Goal: Task Accomplishment & Management: Manage account settings

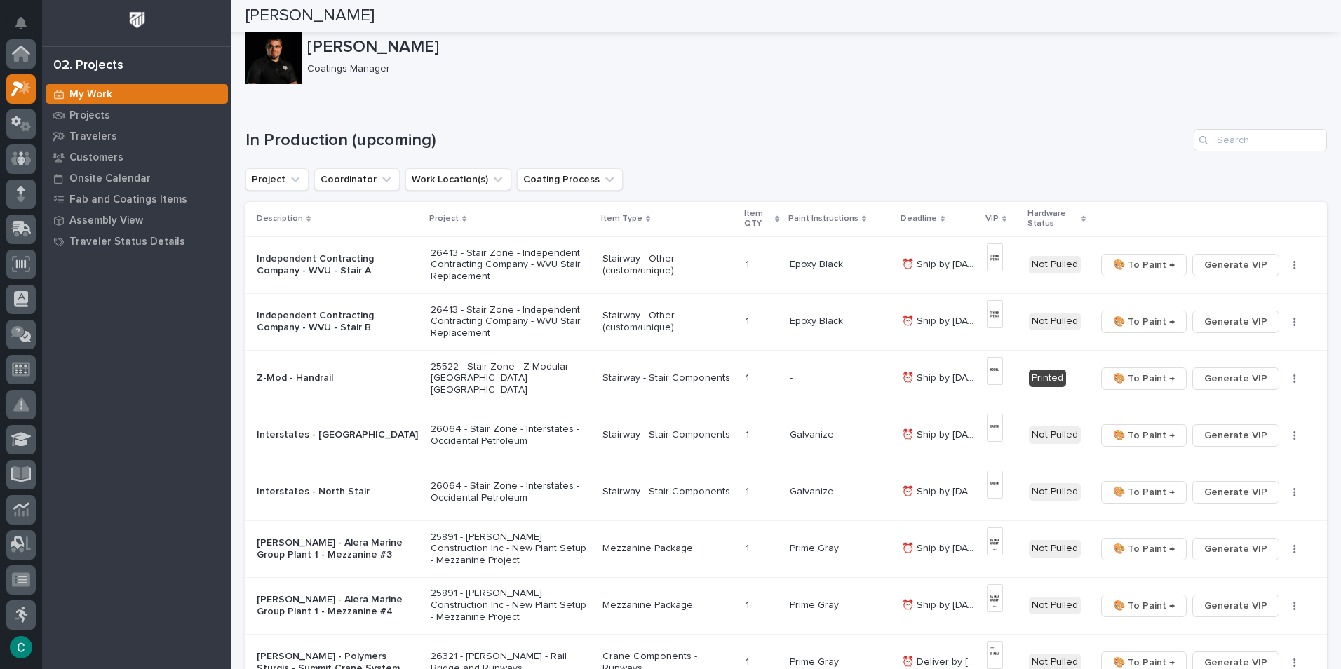
scroll to position [35, 0]
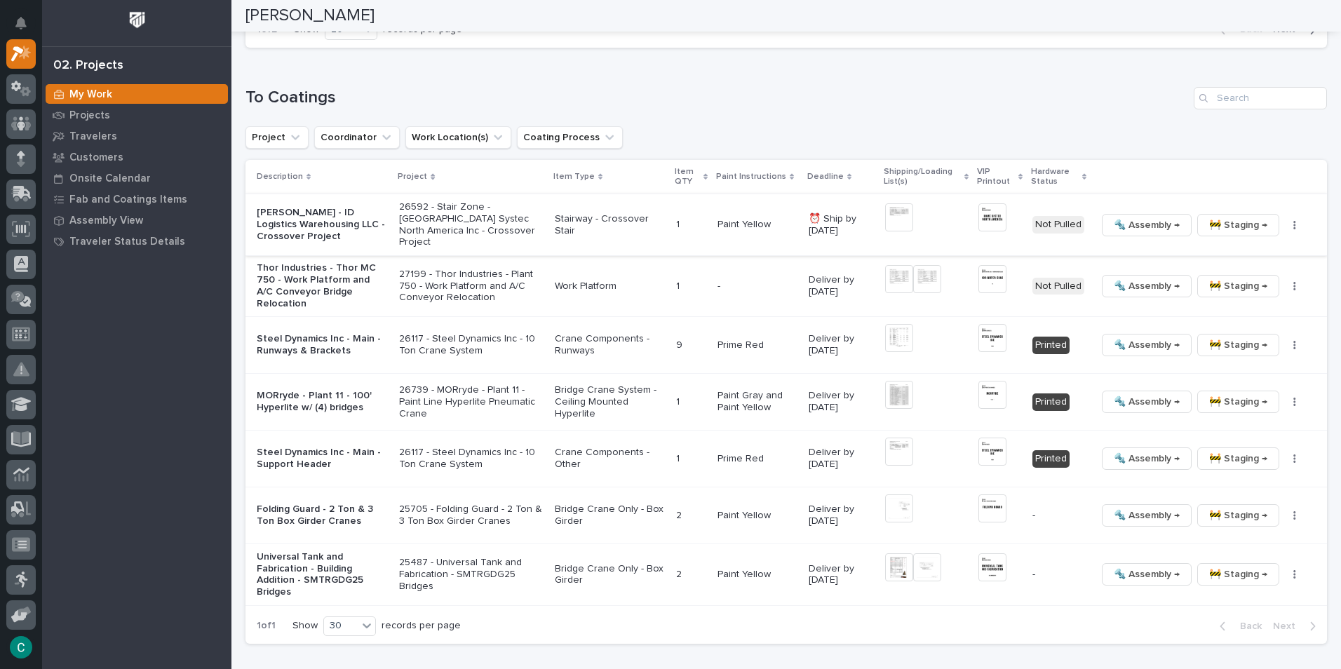
click at [1240, 224] on span "🚧 Staging →" at bounding box center [1238, 225] width 58 height 17
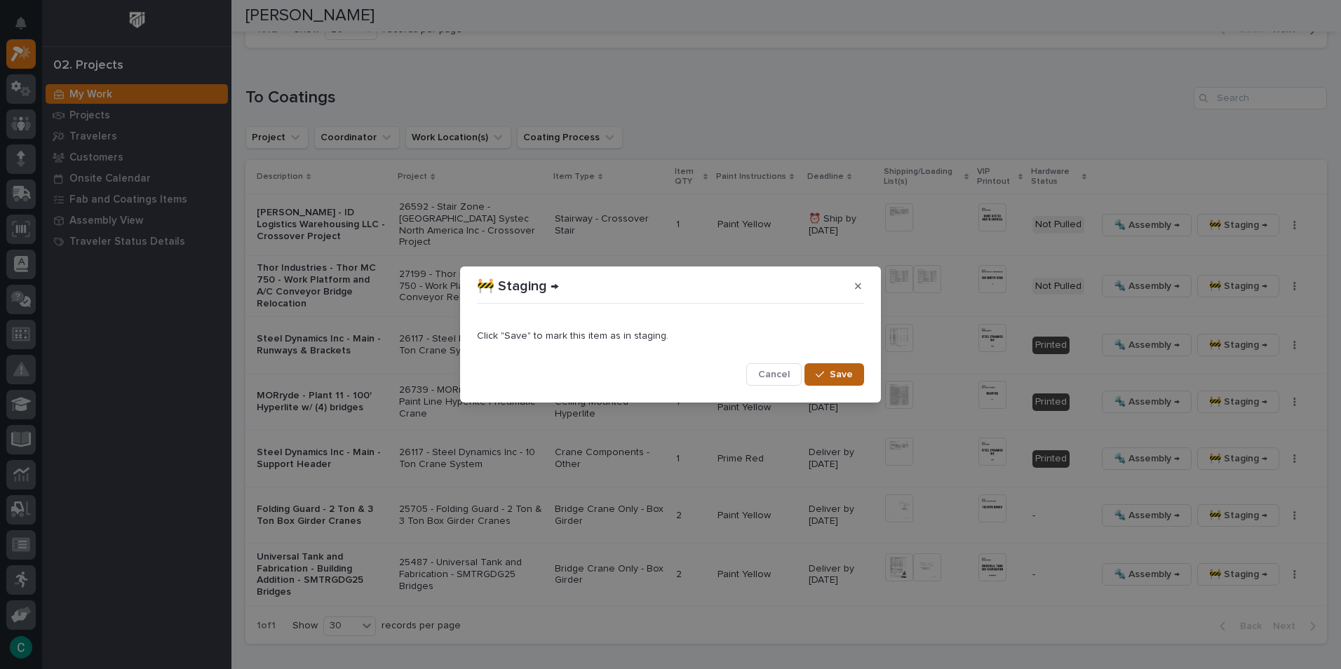
click at [835, 380] on span "Save" at bounding box center [841, 374] width 23 height 13
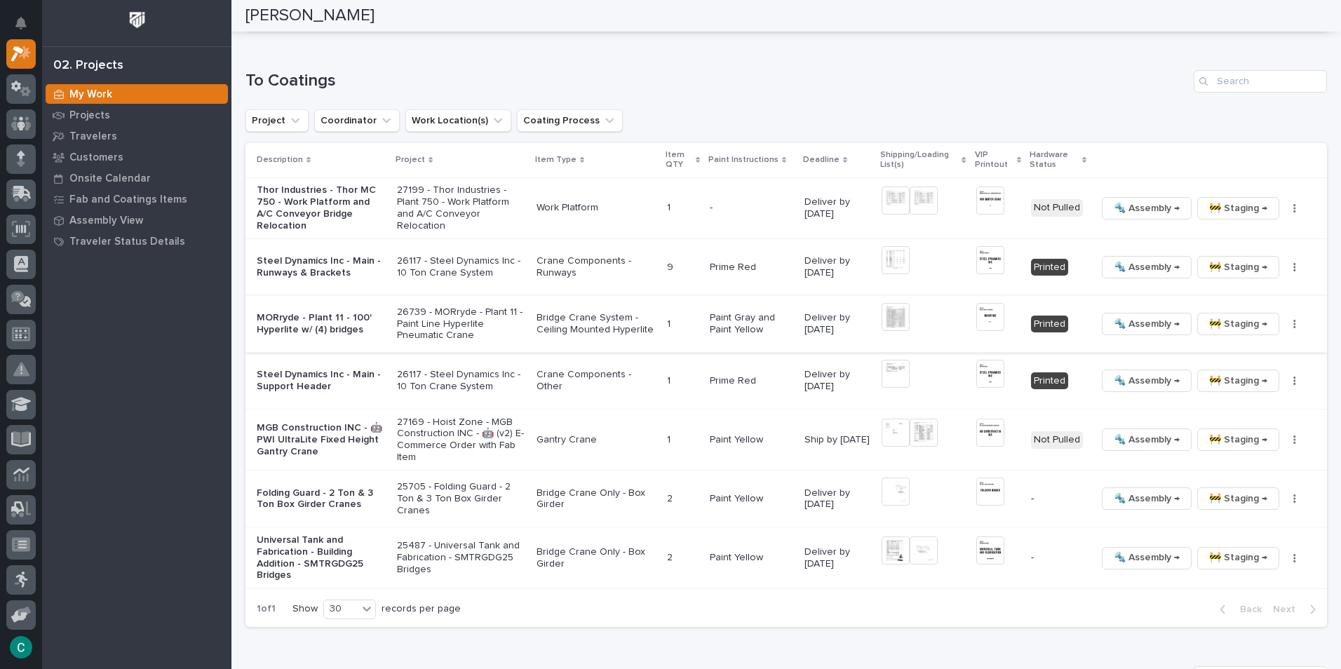
scroll to position [1343, 0]
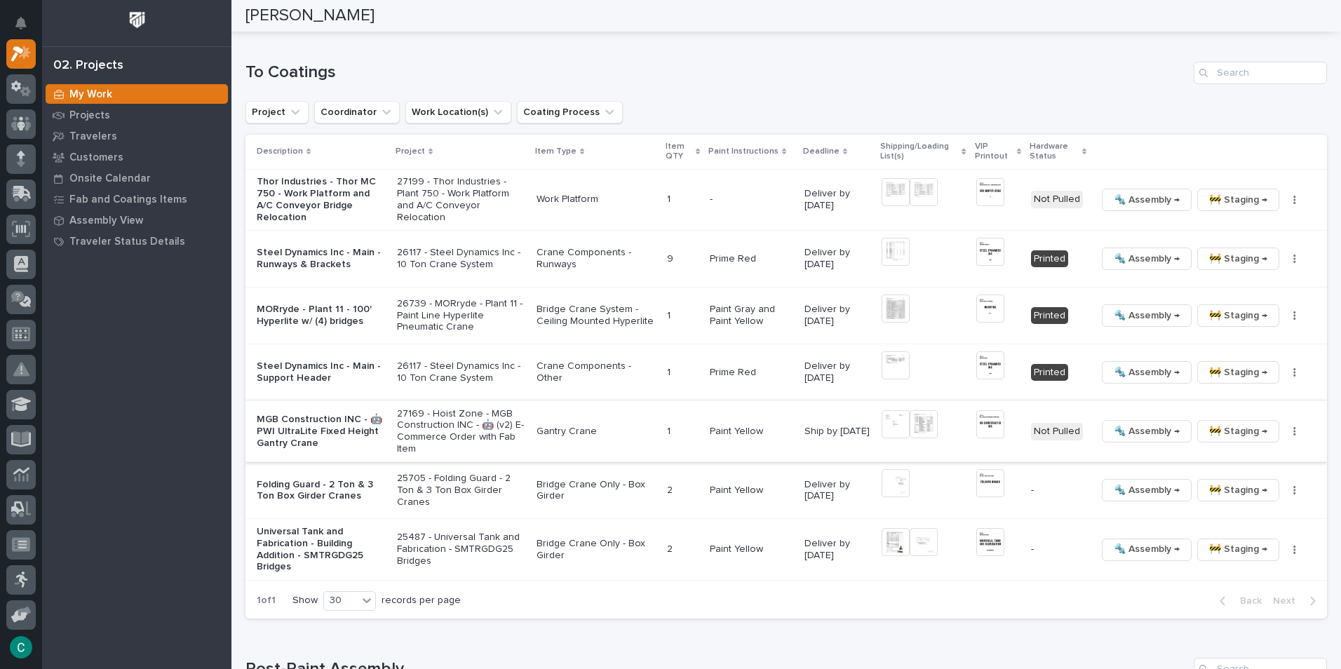
click at [989, 415] on img at bounding box center [990, 424] width 28 height 28
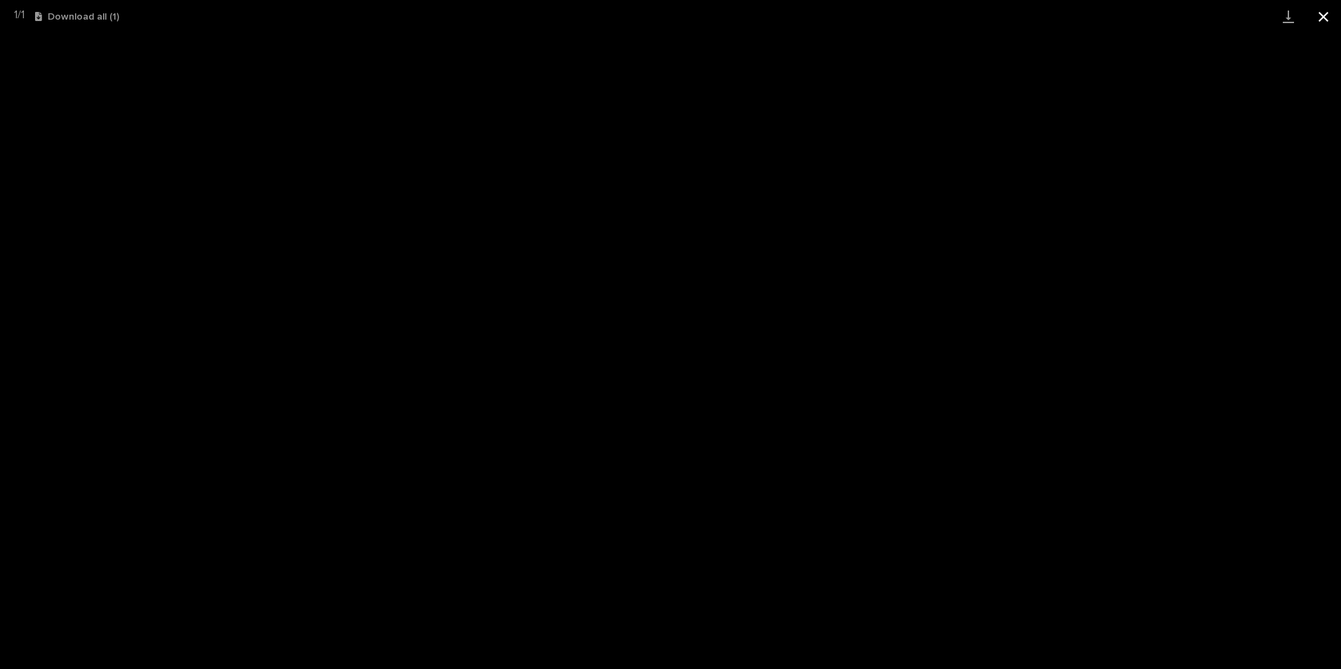
click at [1325, 13] on button "Close gallery" at bounding box center [1323, 16] width 35 height 33
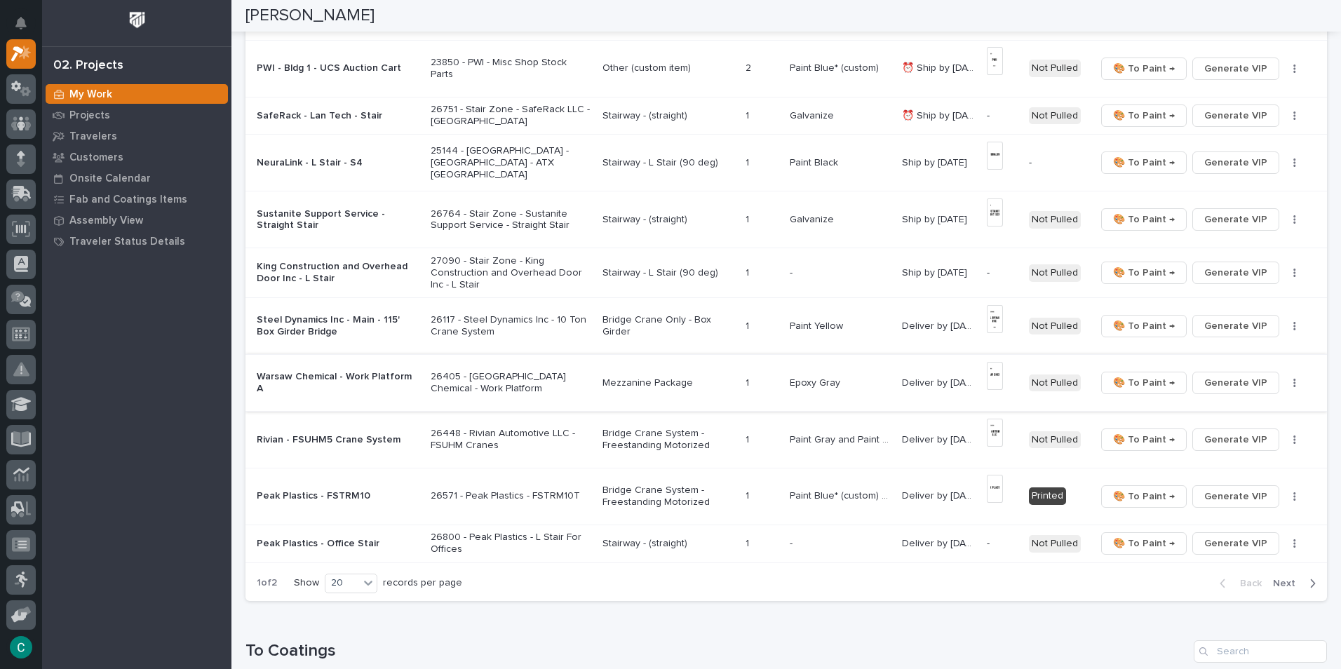
scroll to position [763, 0]
click at [1215, 276] on span "Generate VIP" at bounding box center [1235, 274] width 63 height 17
click at [1245, 115] on span "Generate VIP" at bounding box center [1235, 117] width 63 height 17
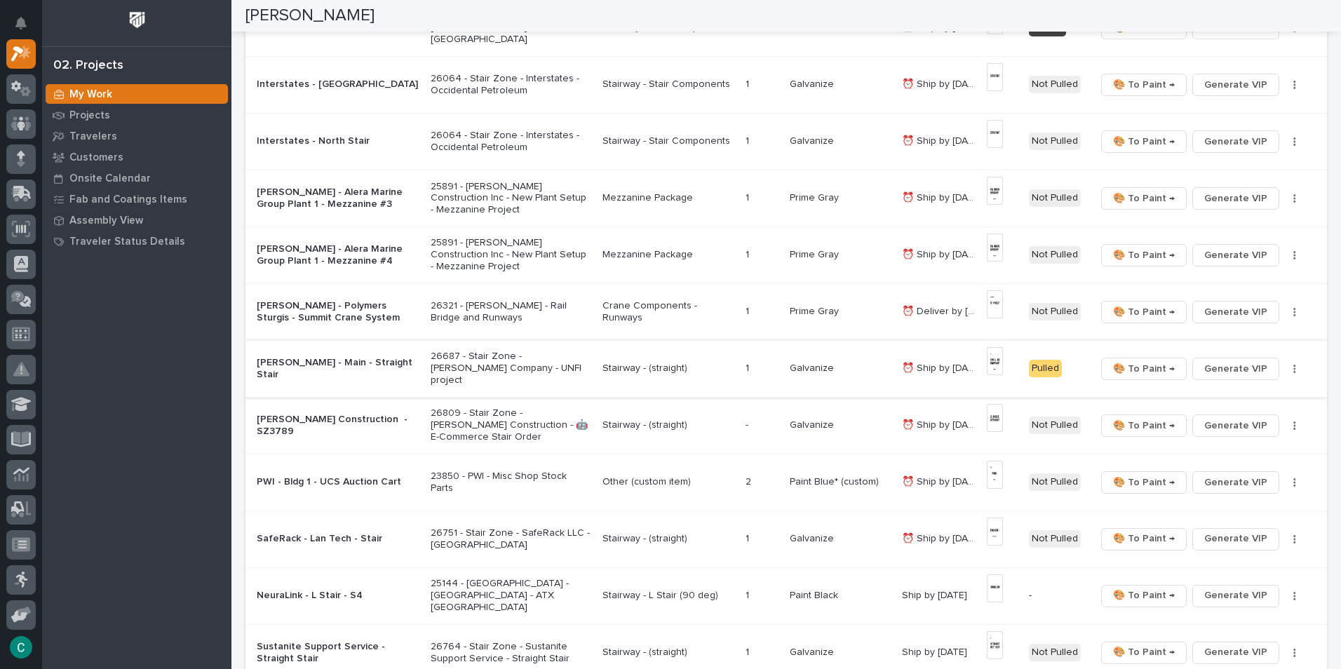
scroll to position [491, 0]
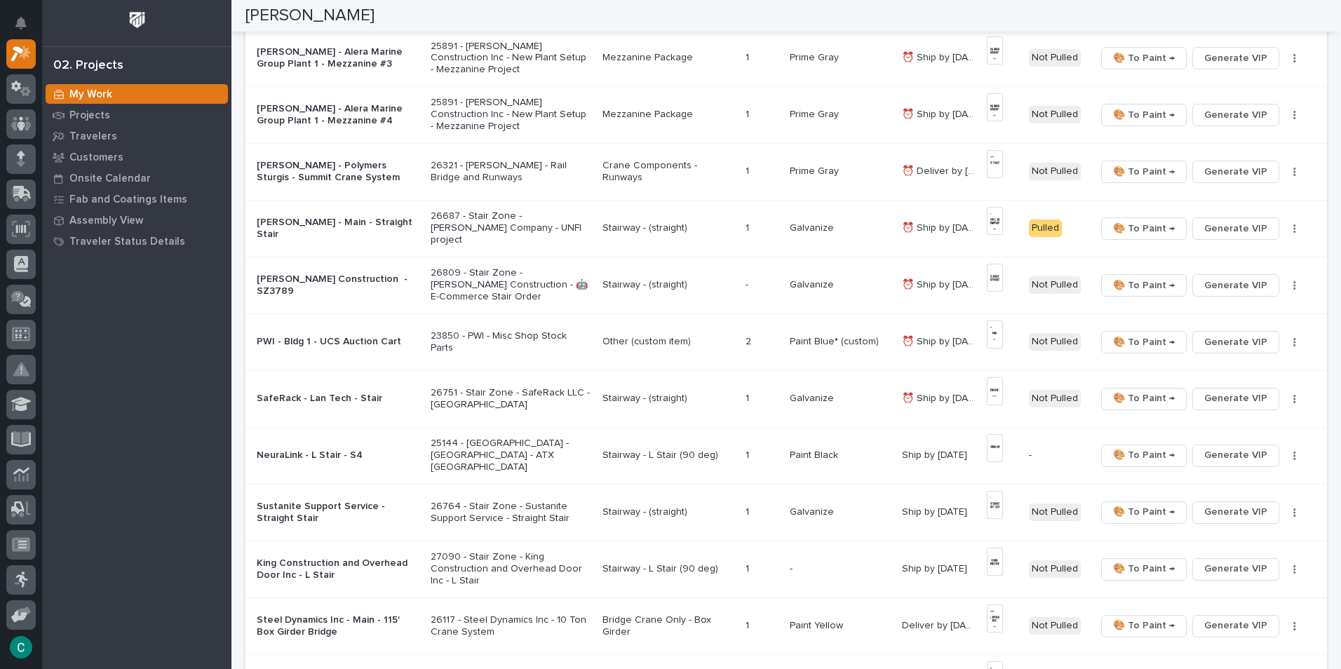
click at [626, 281] on p "Stairway - (straight)" at bounding box center [668, 285] width 132 height 12
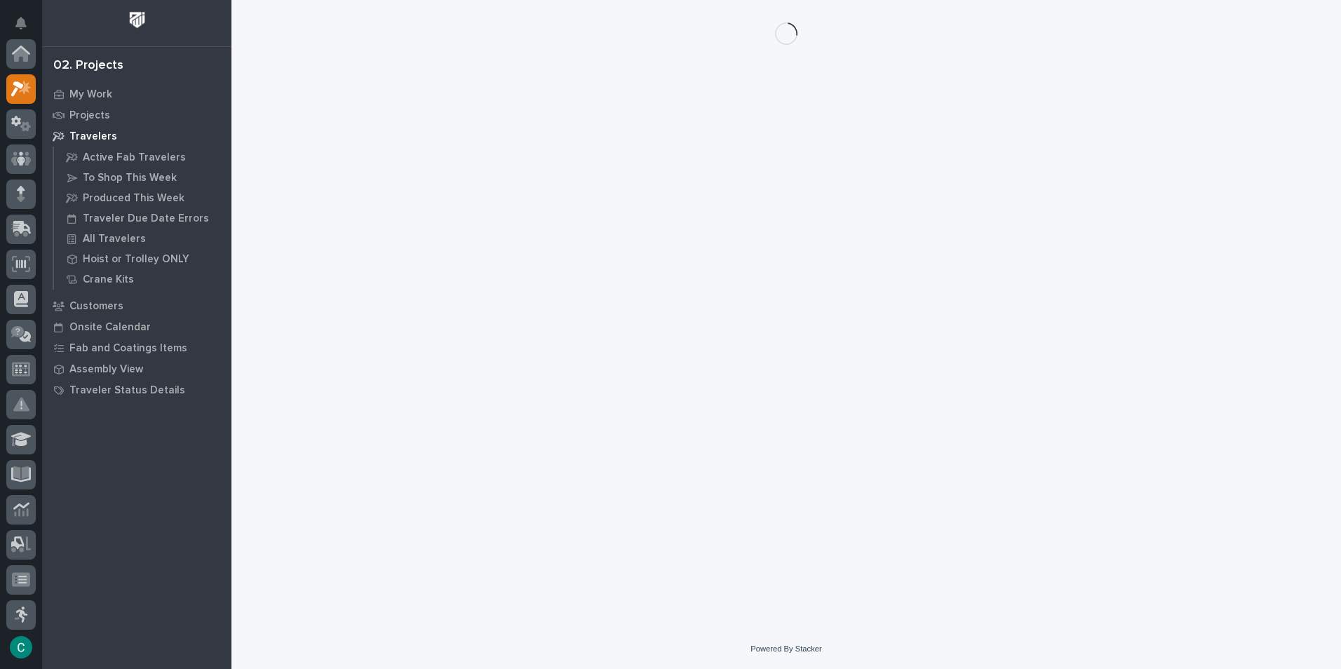
scroll to position [35, 0]
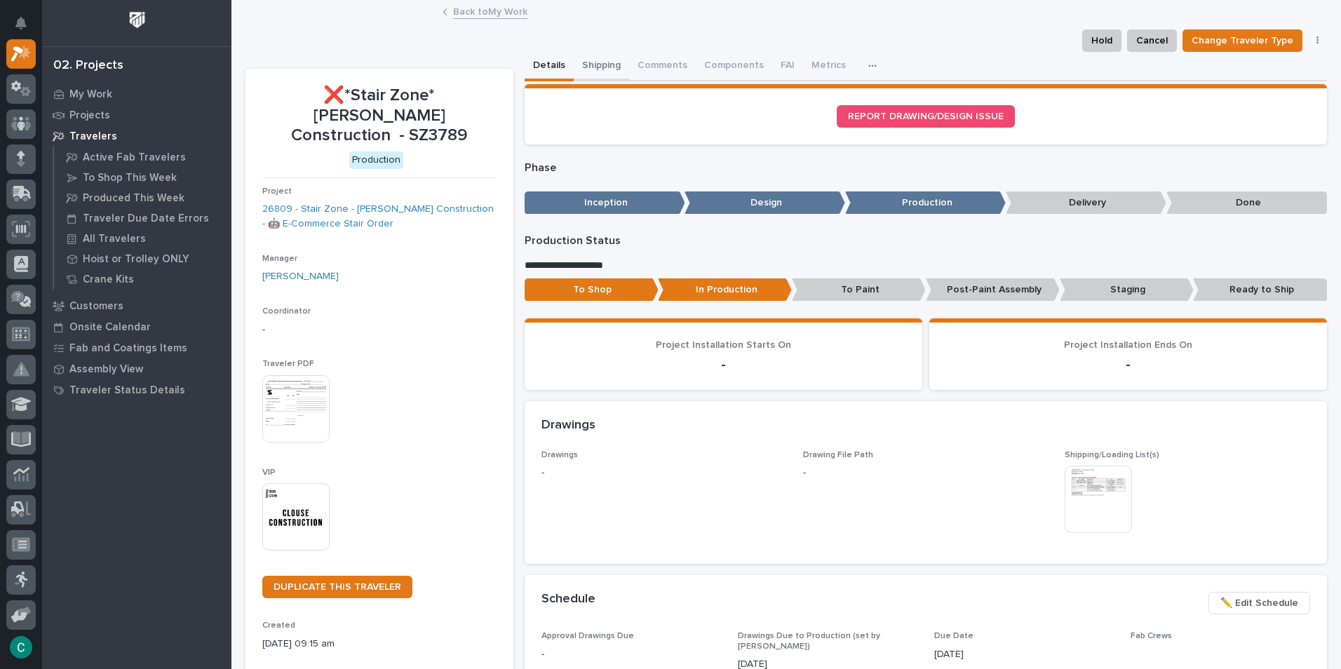
click at [600, 59] on button "Shipping" at bounding box center [601, 66] width 55 height 29
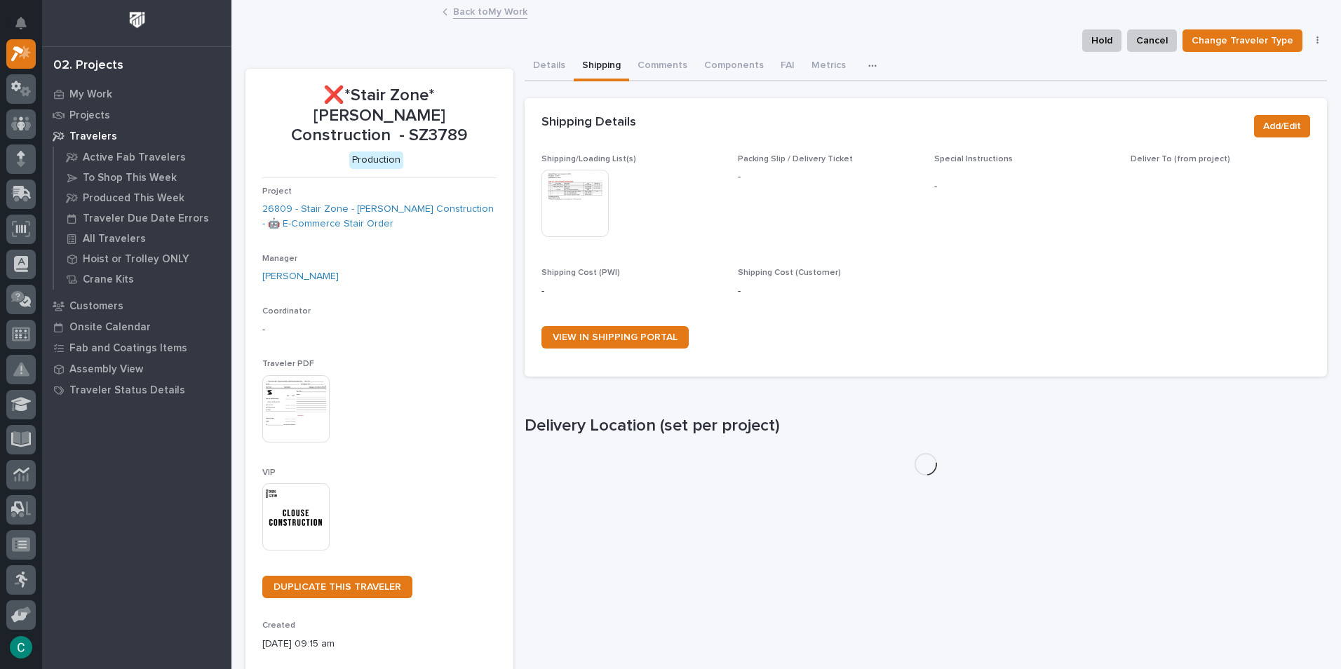
click at [579, 186] on img at bounding box center [574, 203] width 67 height 67
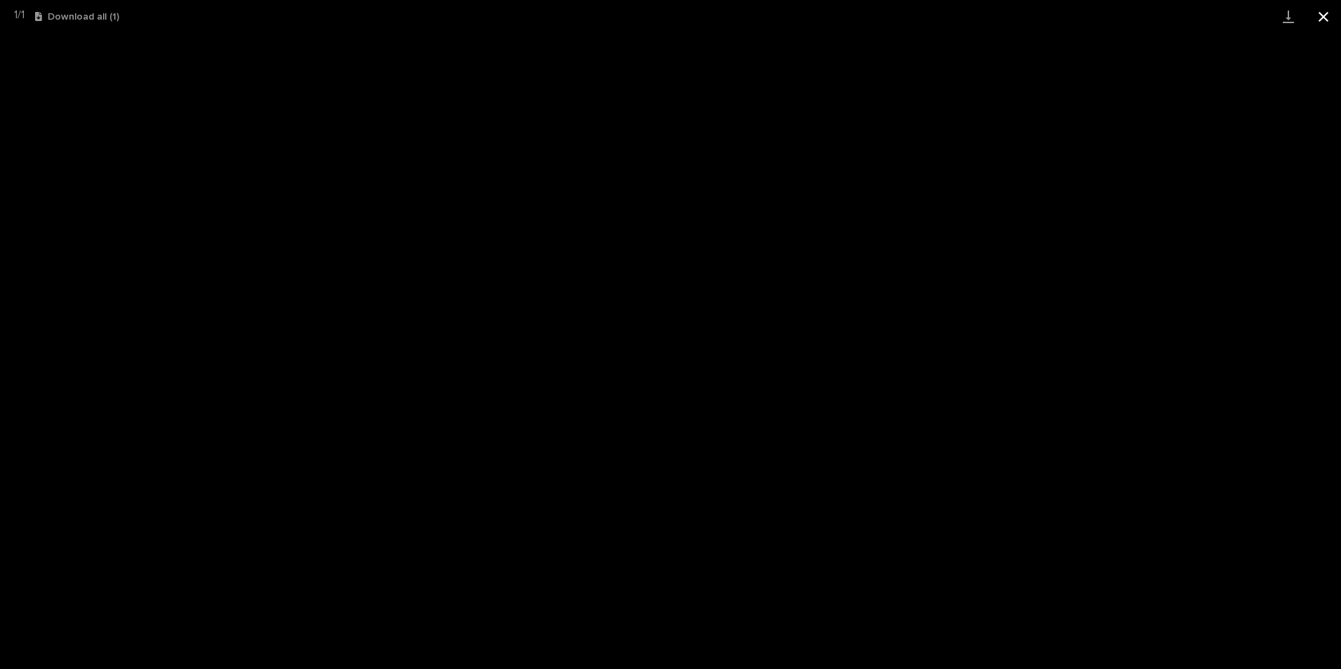
click at [1331, 11] on button "Close gallery" at bounding box center [1323, 16] width 35 height 33
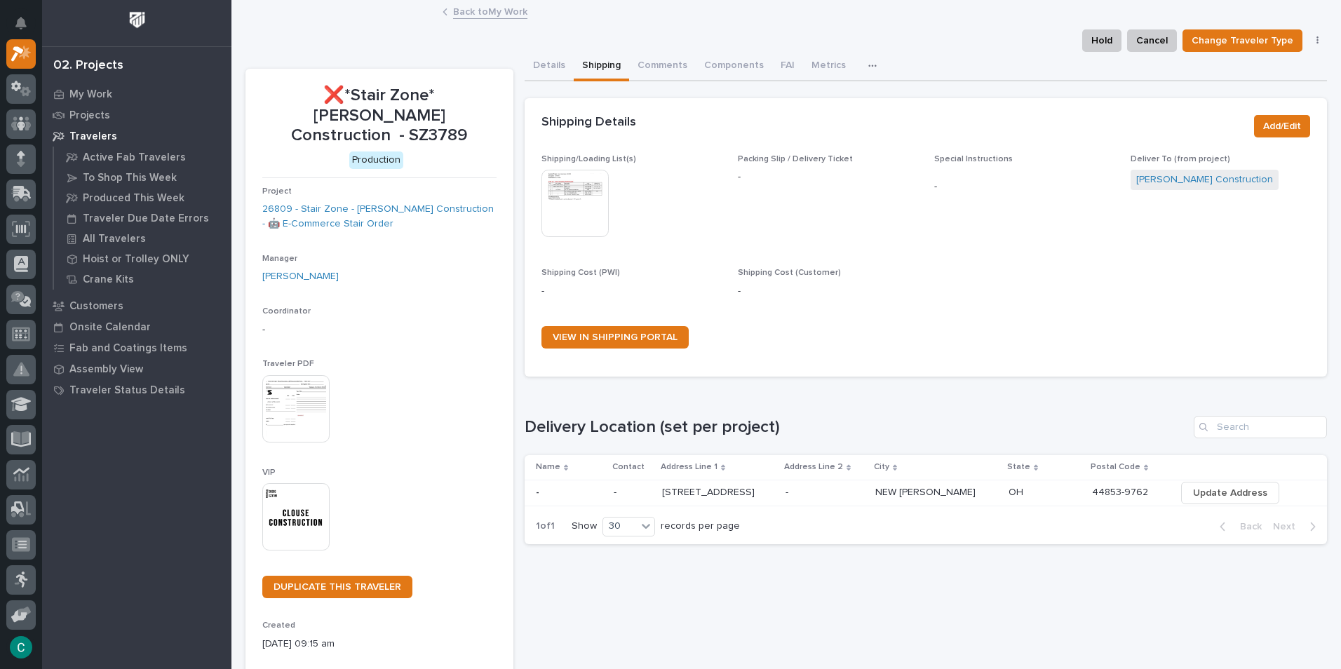
click at [508, 14] on link "Back to My Work" at bounding box center [490, 11] width 74 height 16
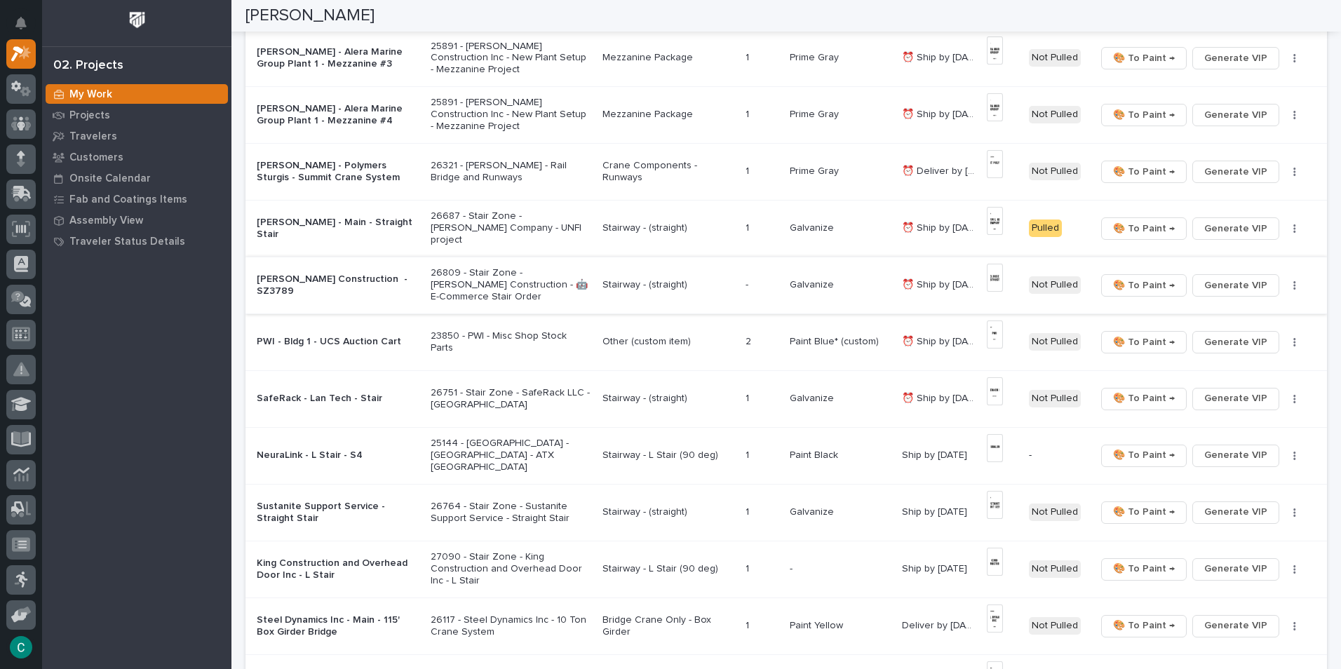
scroll to position [561, 0]
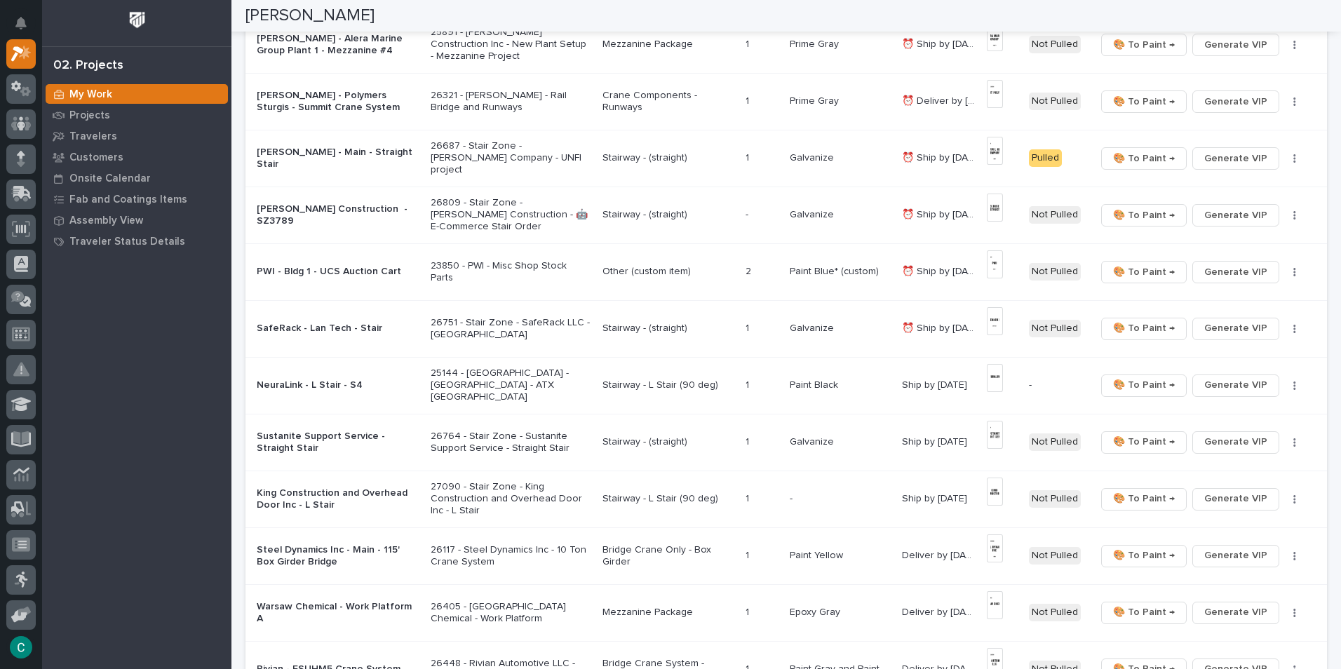
click at [644, 267] on p "Other (custom item)" at bounding box center [668, 272] width 132 height 12
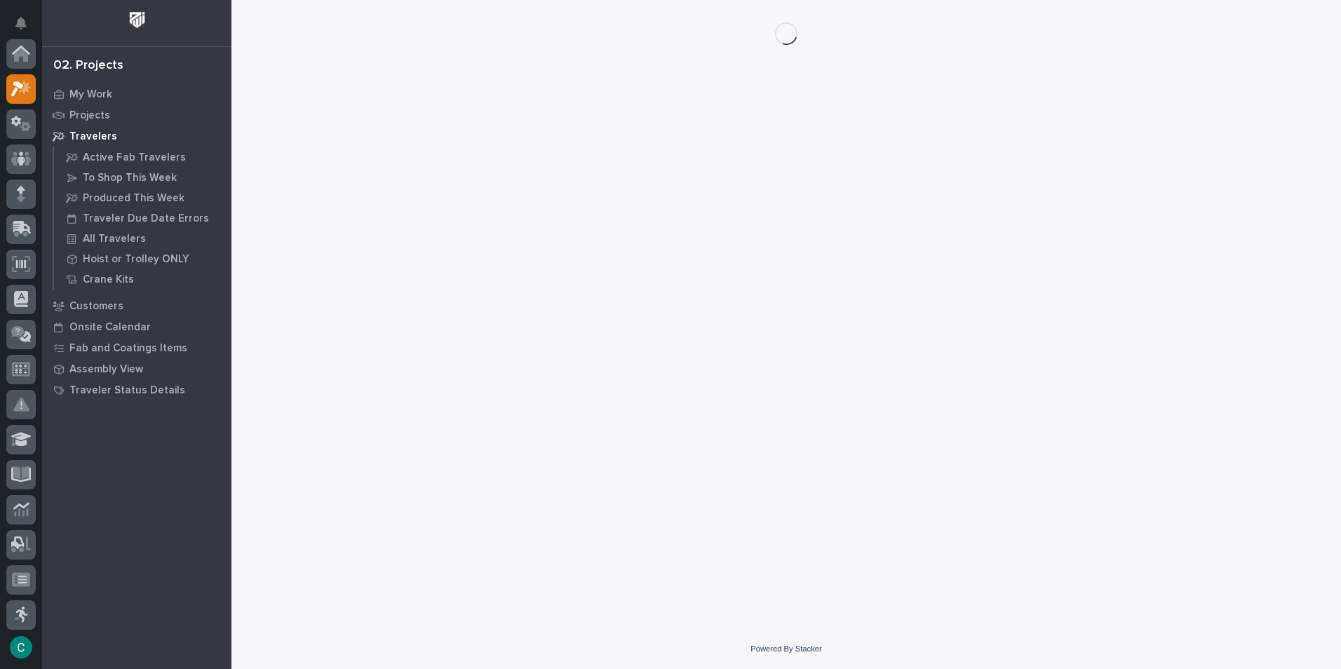
scroll to position [35, 0]
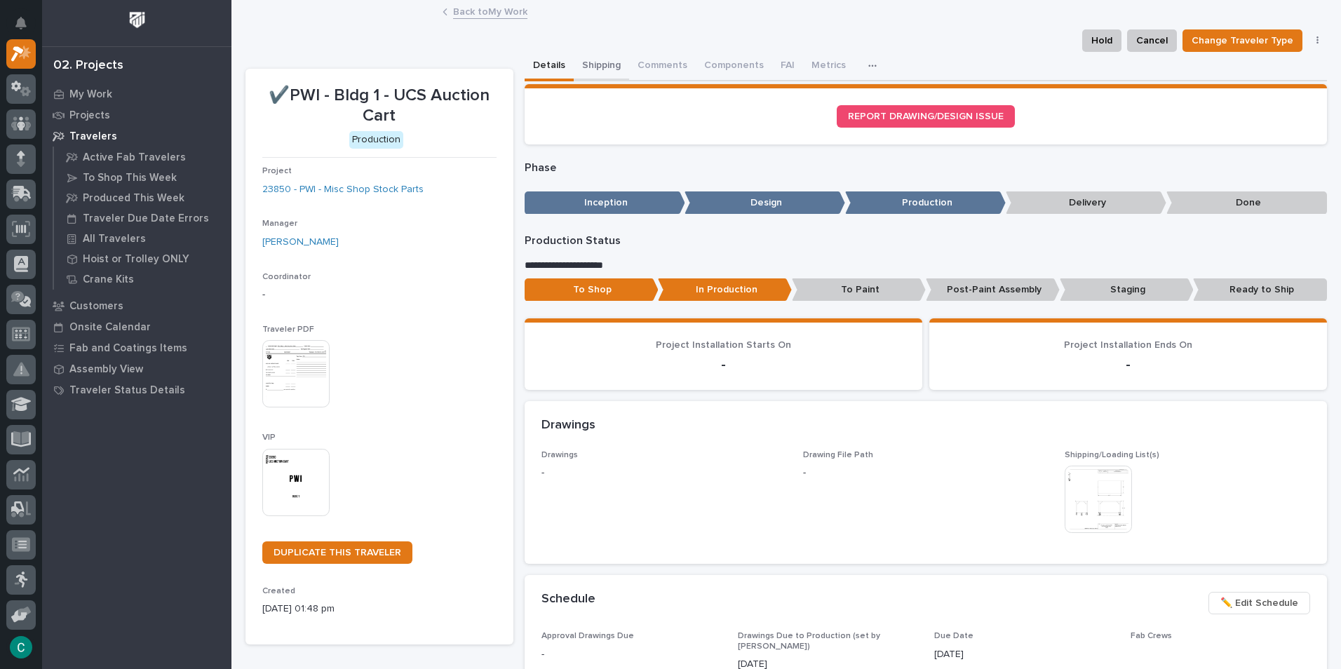
click at [599, 61] on button "Shipping" at bounding box center [601, 66] width 55 height 29
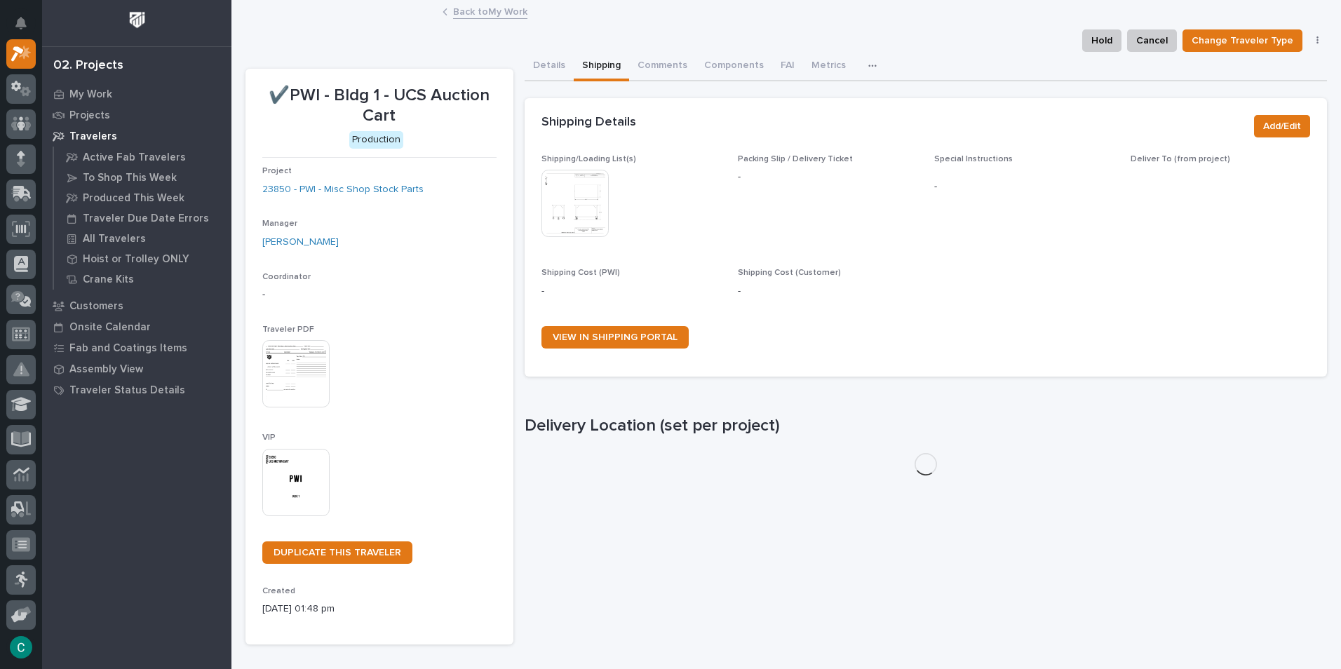
click at [587, 182] on img at bounding box center [574, 203] width 67 height 67
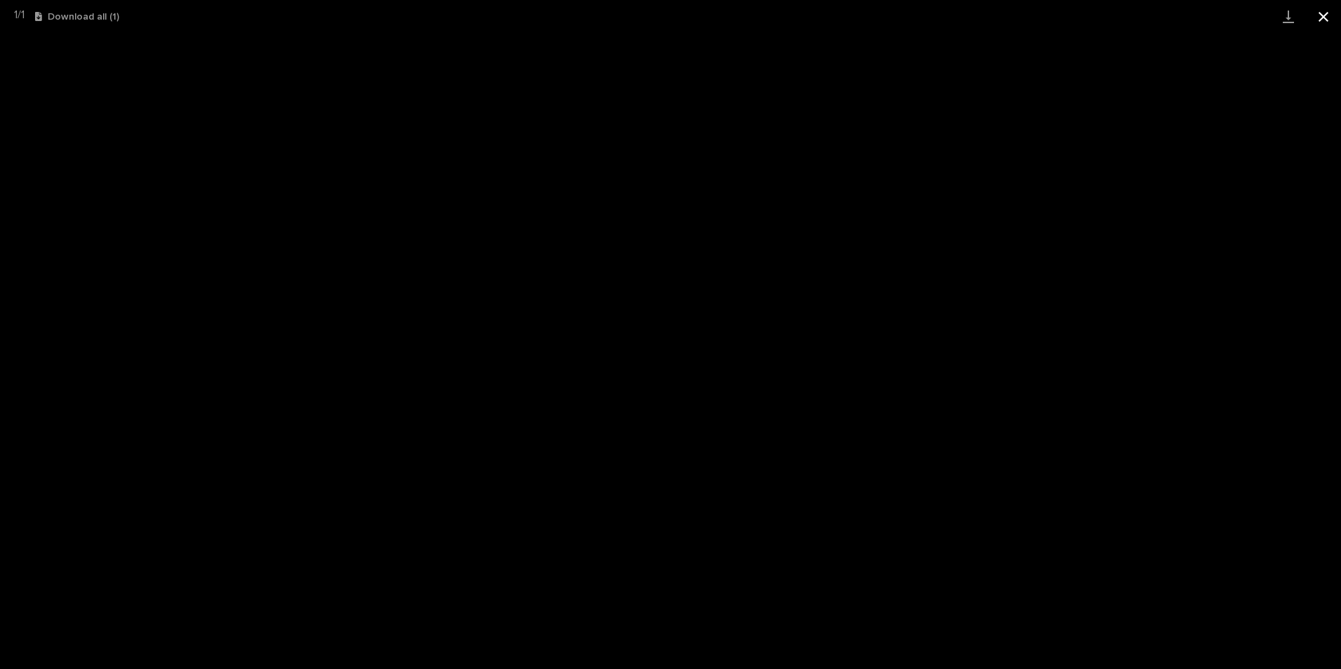
click at [1329, 20] on button "Close gallery" at bounding box center [1323, 16] width 35 height 33
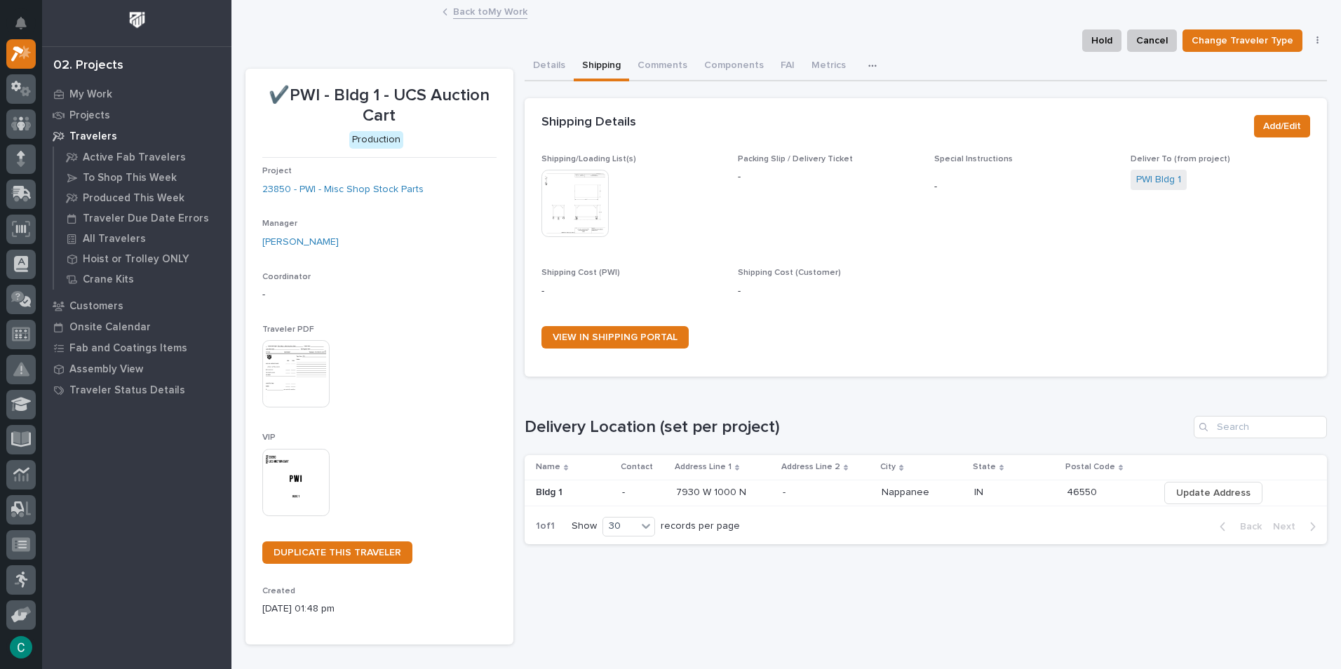
click at [504, 11] on link "Back to My Work" at bounding box center [490, 11] width 74 height 16
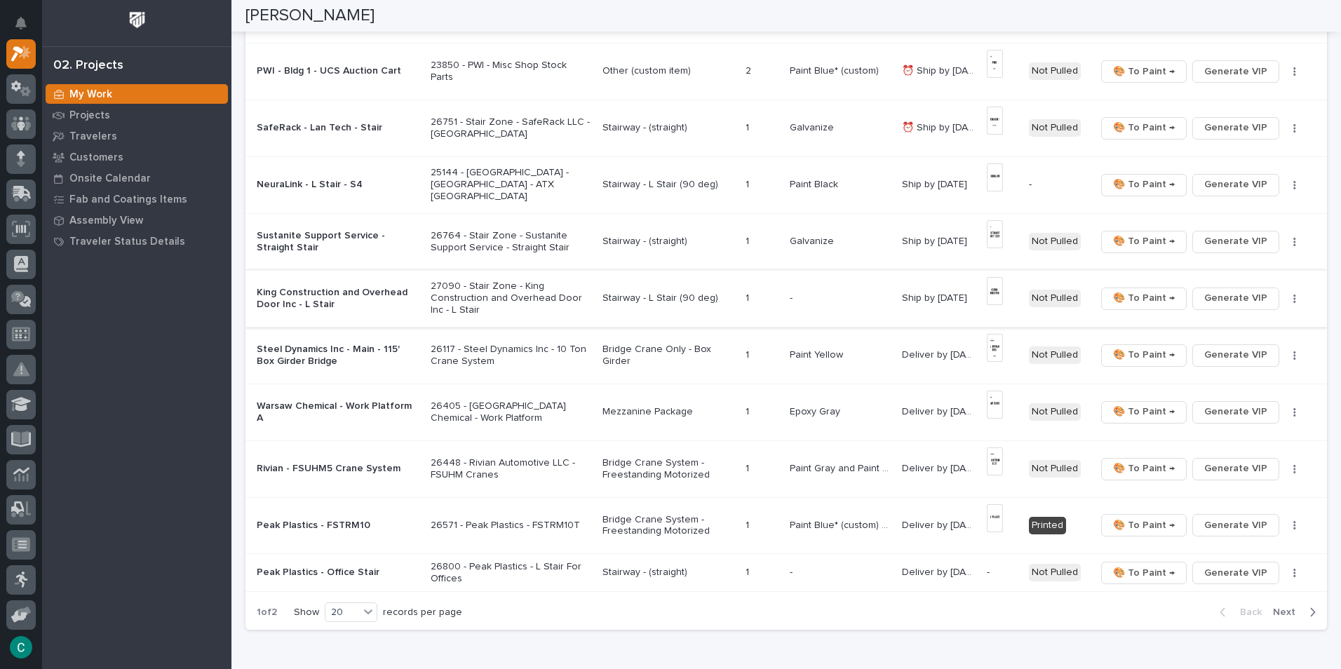
scroll to position [771, 0]
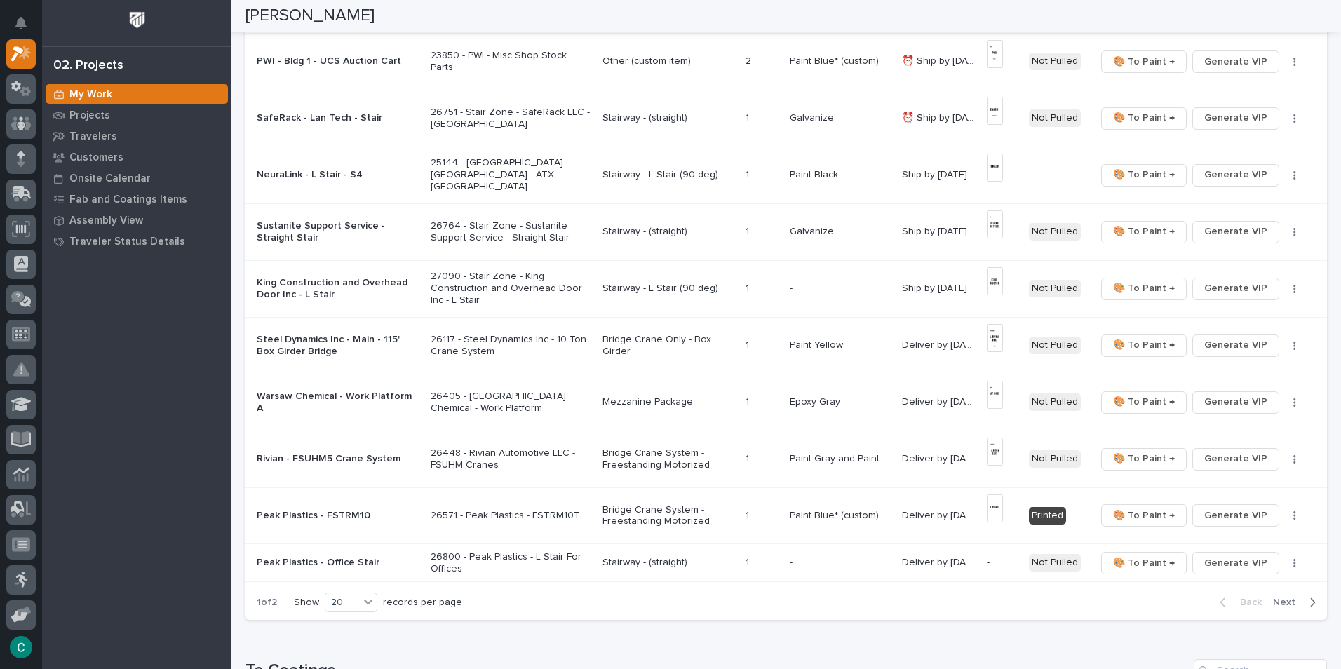
click at [636, 287] on p "Stairway - L Stair (90 deg)" at bounding box center [668, 289] width 132 height 12
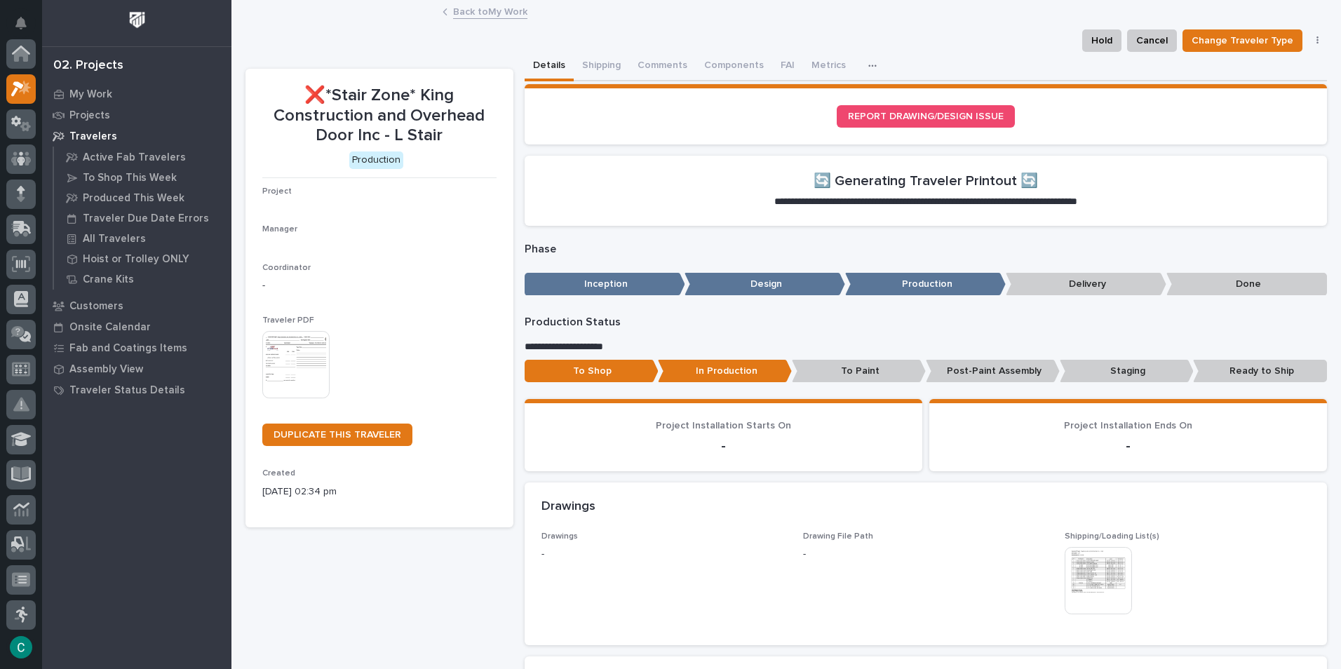
scroll to position [35, 0]
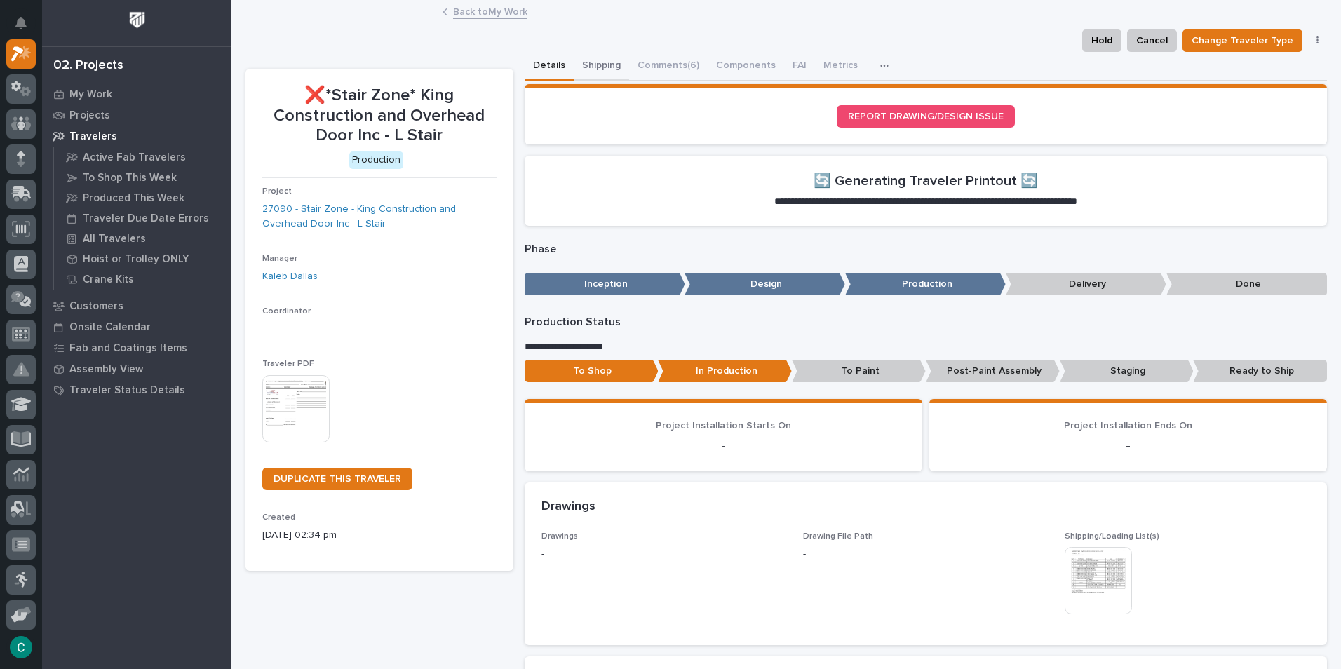
click at [590, 53] on button "Shipping" at bounding box center [601, 66] width 55 height 29
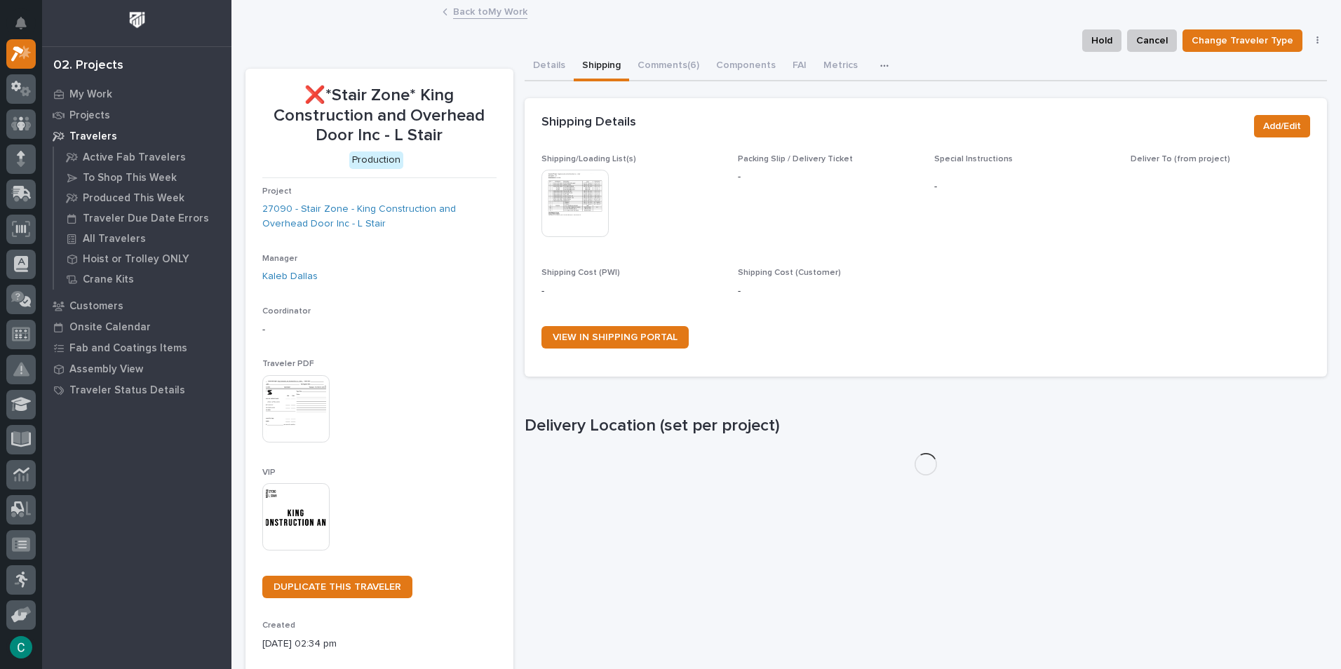
click at [577, 198] on img at bounding box center [574, 203] width 67 height 67
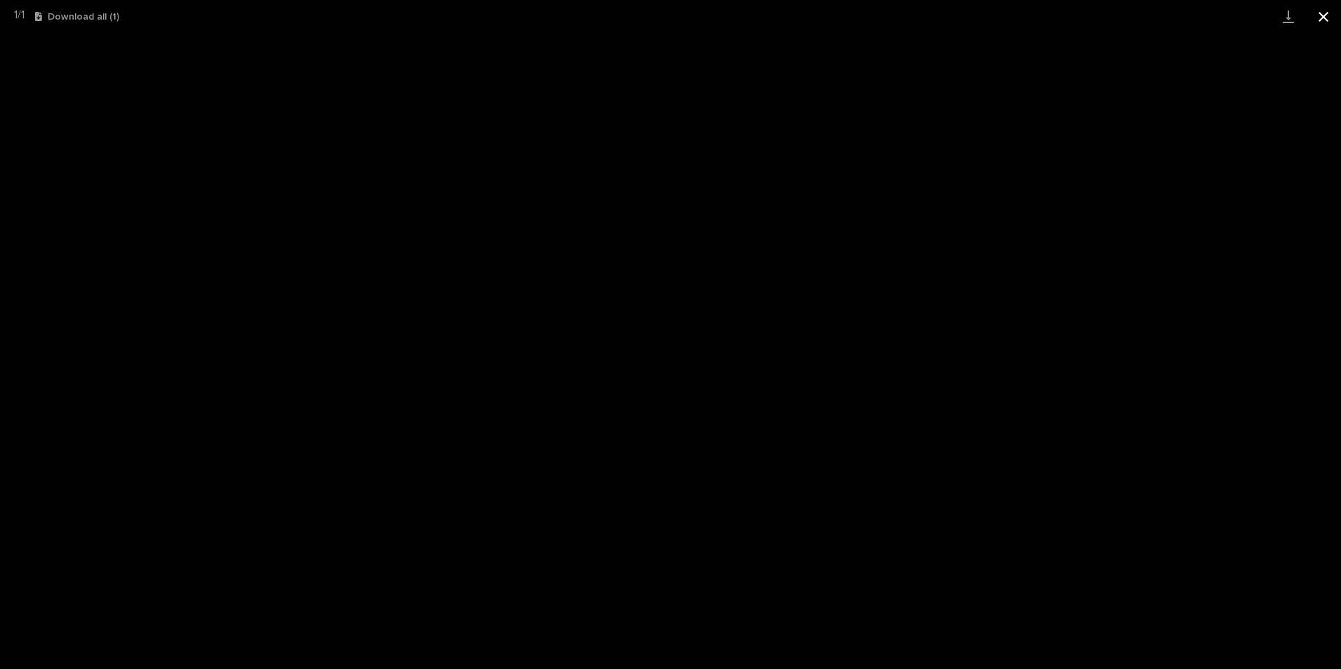
click at [1323, 14] on button "Close gallery" at bounding box center [1323, 16] width 35 height 33
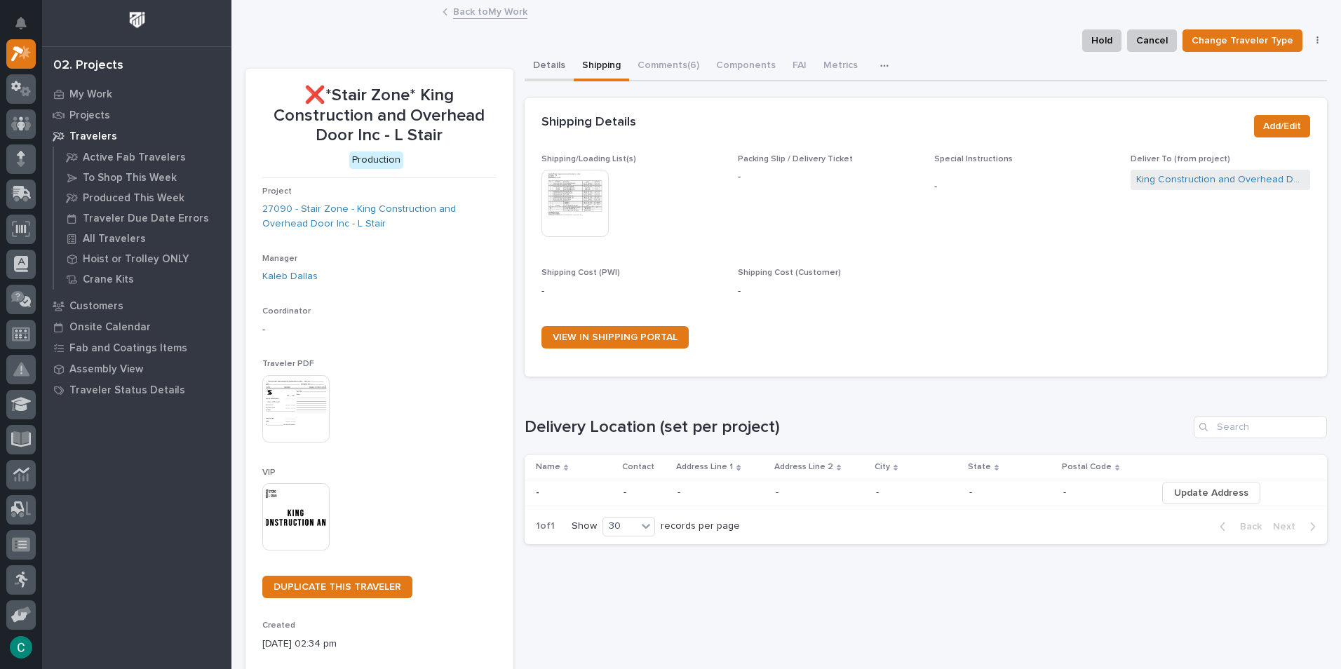
click at [546, 62] on button "Details" at bounding box center [549, 66] width 49 height 29
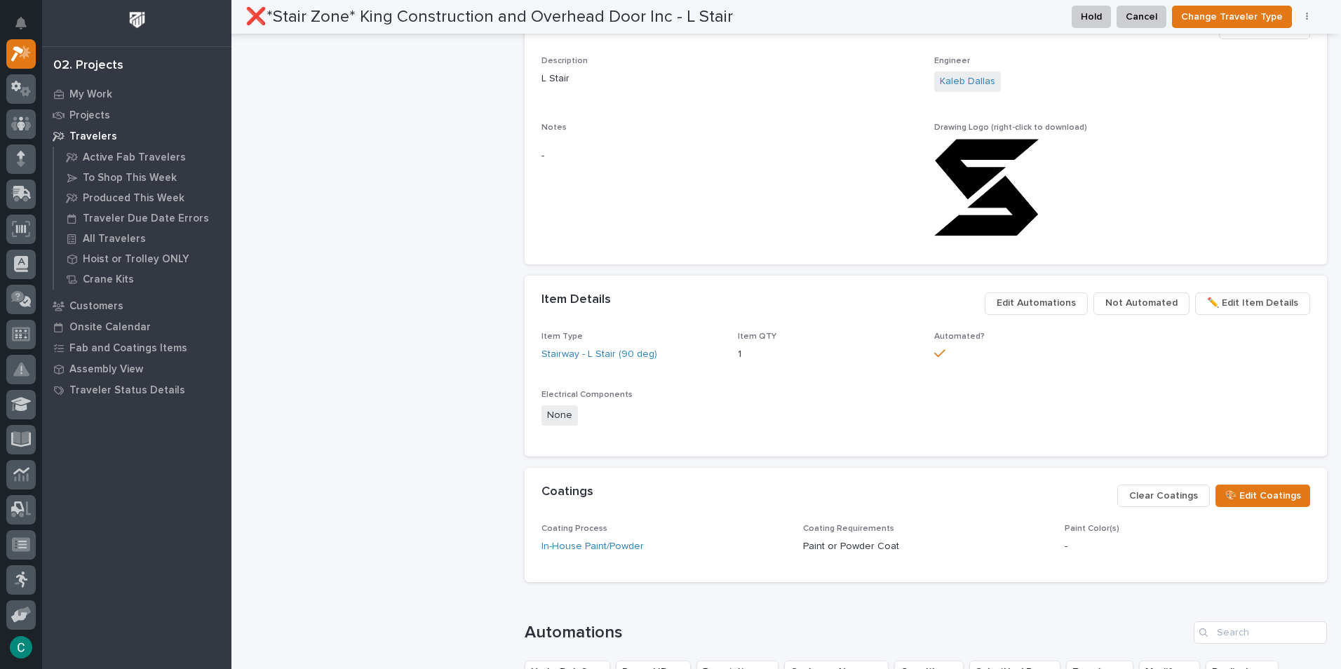
scroll to position [912, 0]
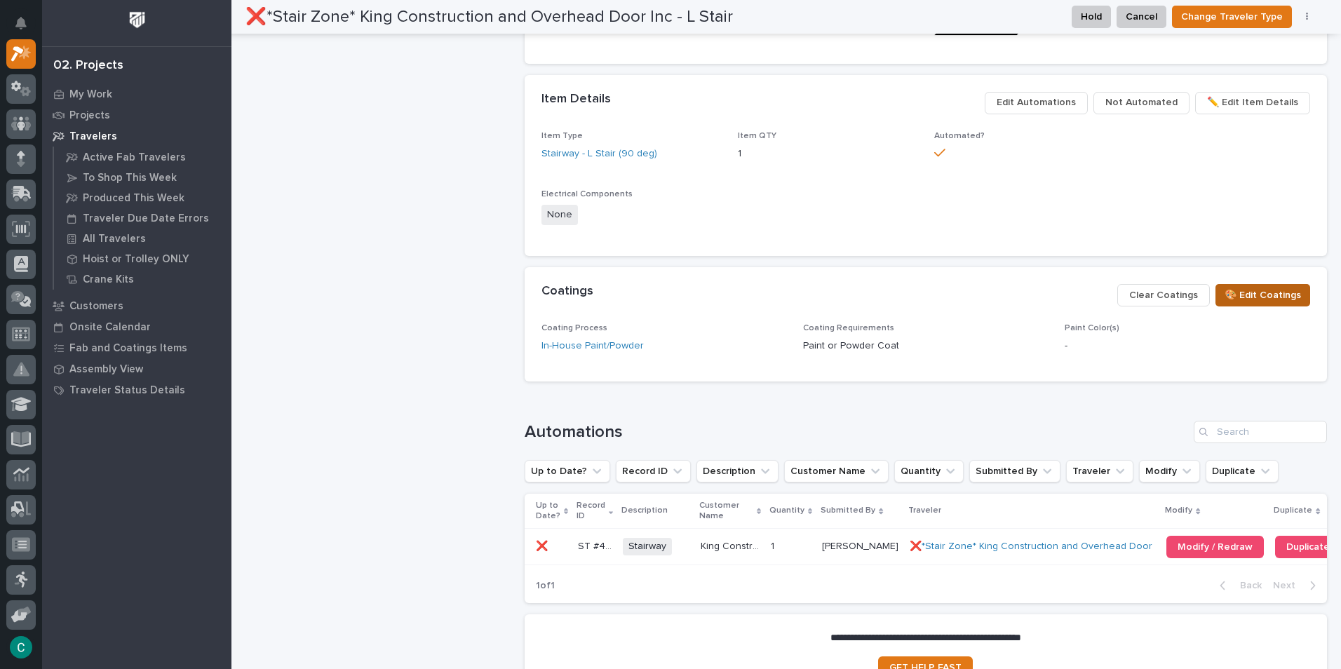
click at [1273, 298] on span "🎨 Edit Coatings" at bounding box center [1262, 295] width 76 height 17
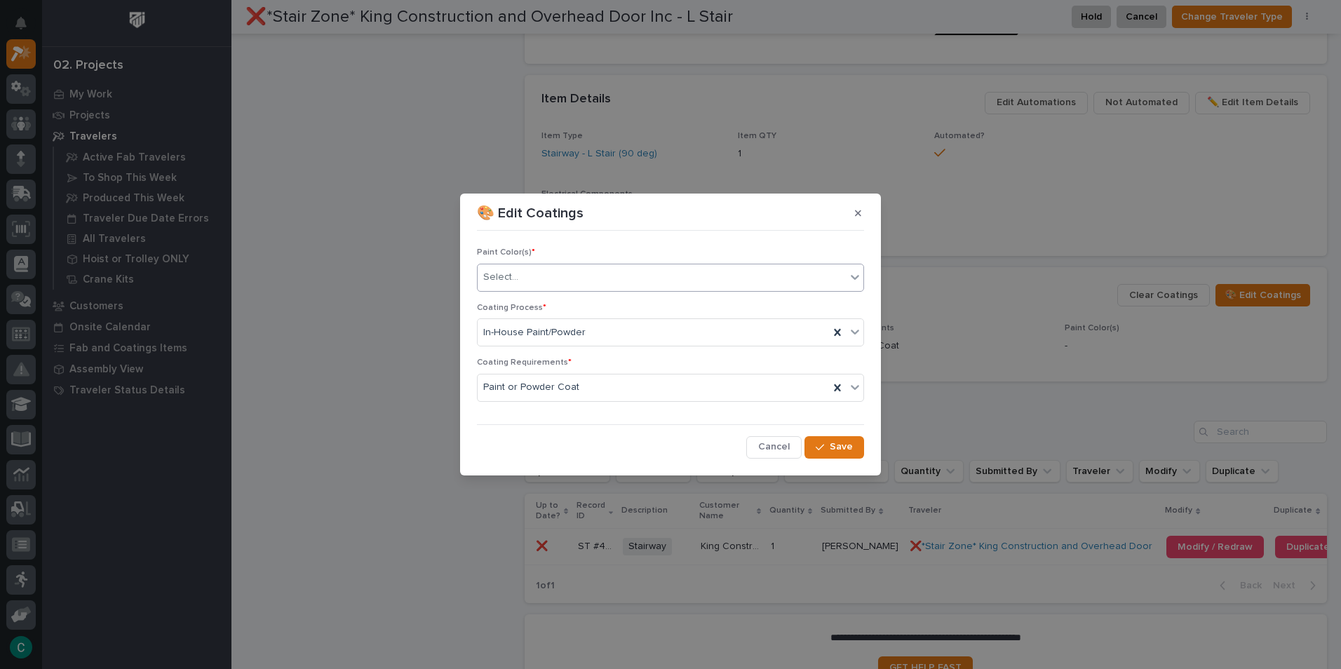
click at [703, 279] on div "Select..." at bounding box center [662, 277] width 368 height 23
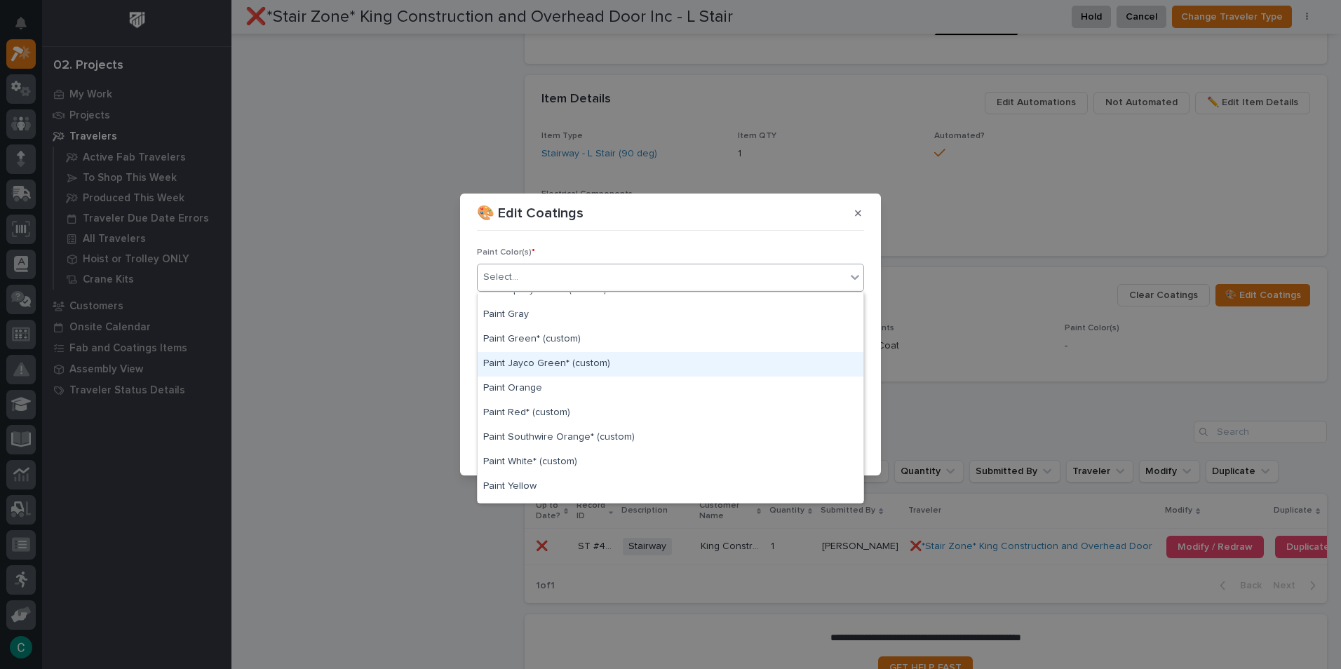
scroll to position [351, 0]
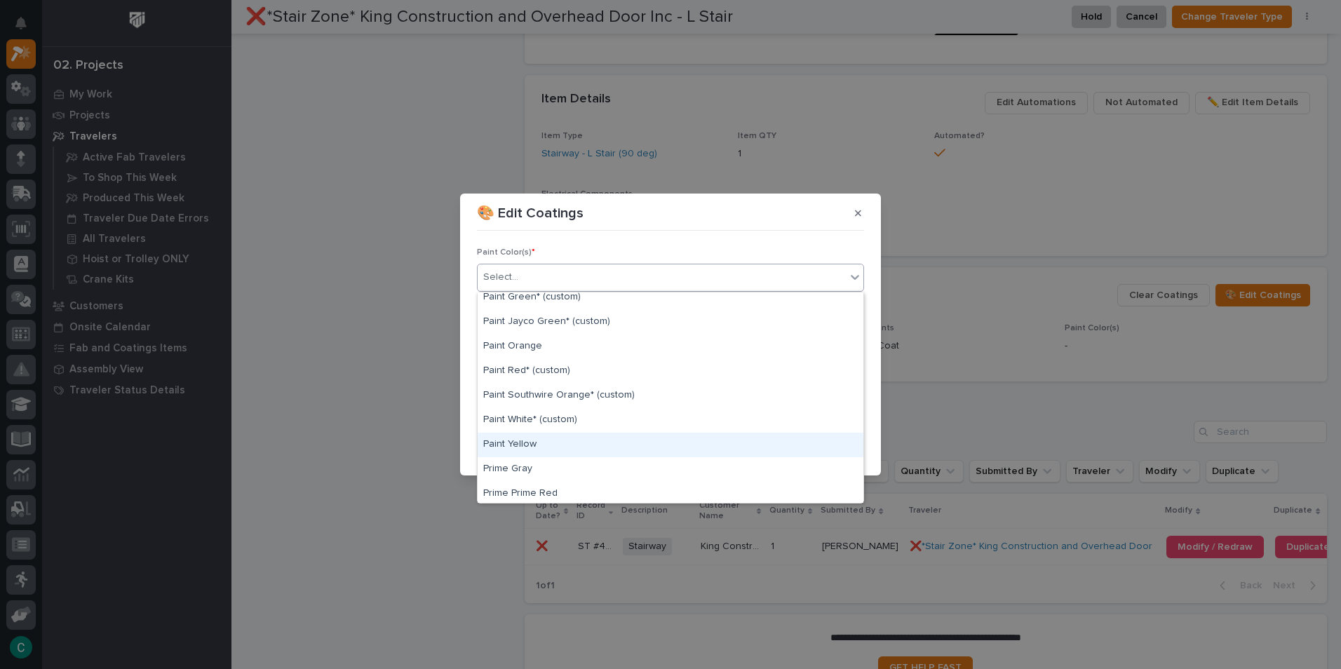
click at [641, 447] on div "Paint Yellow" at bounding box center [671, 445] width 386 height 25
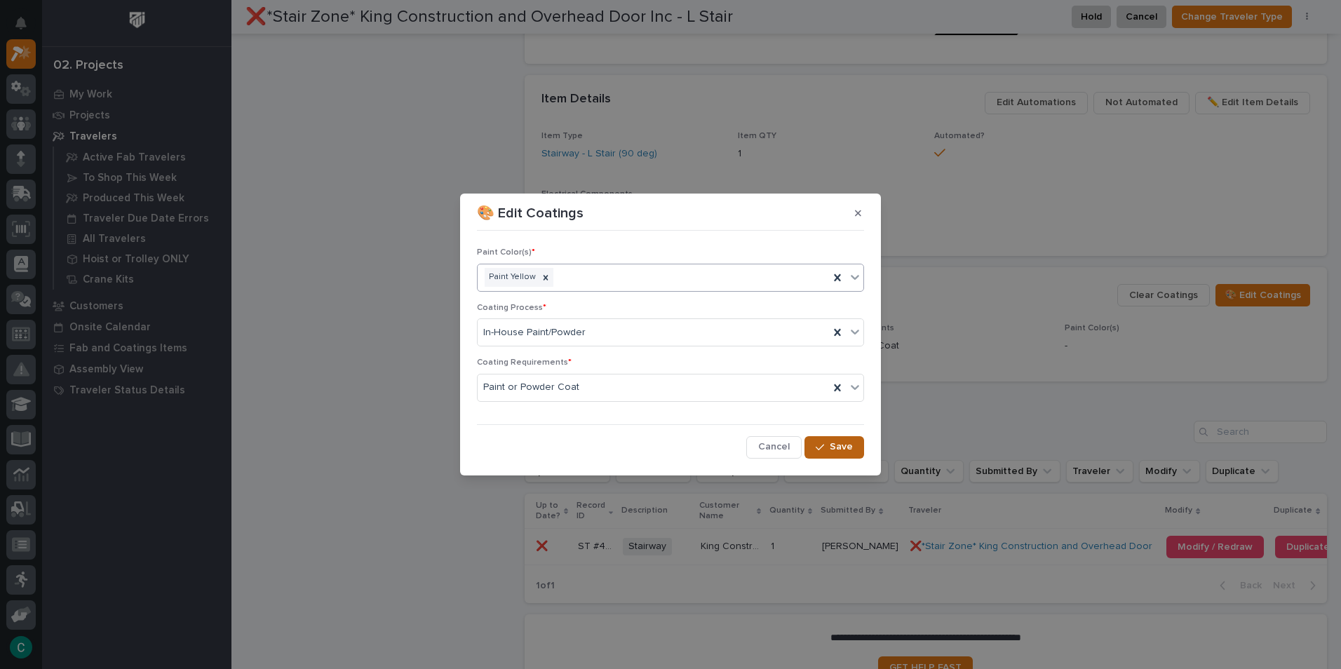
click at [841, 449] on span "Save" at bounding box center [841, 446] width 23 height 13
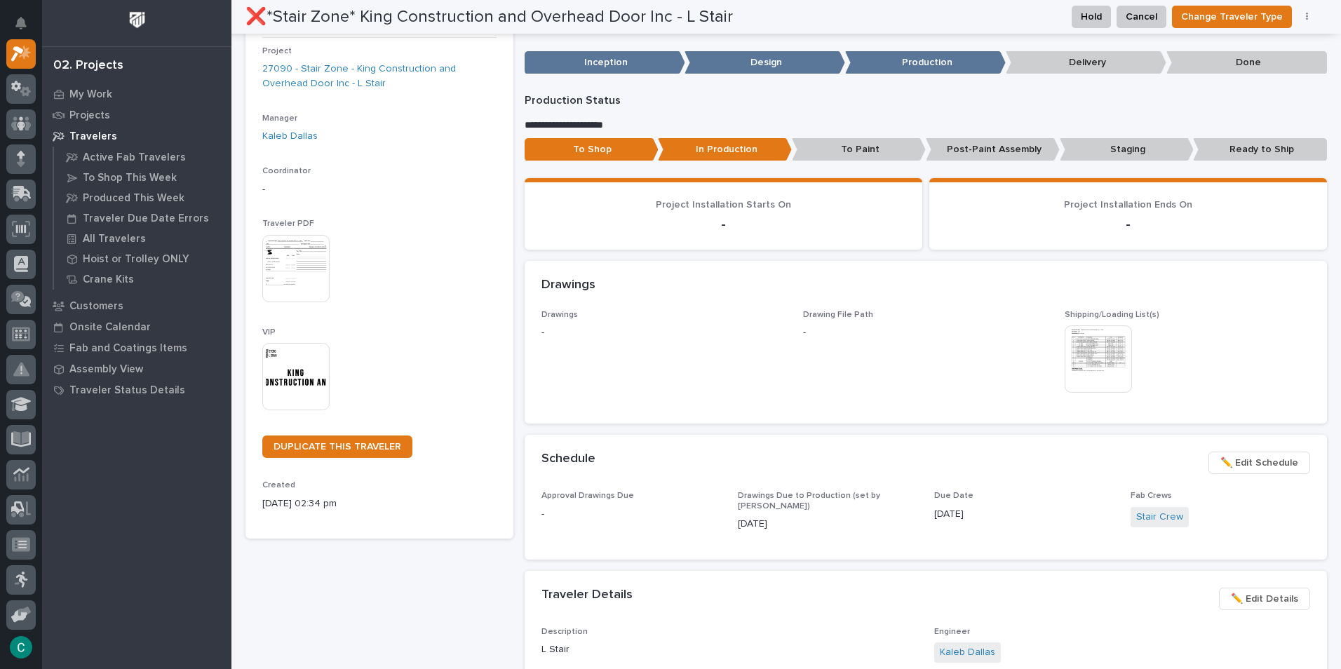
scroll to position [0, 0]
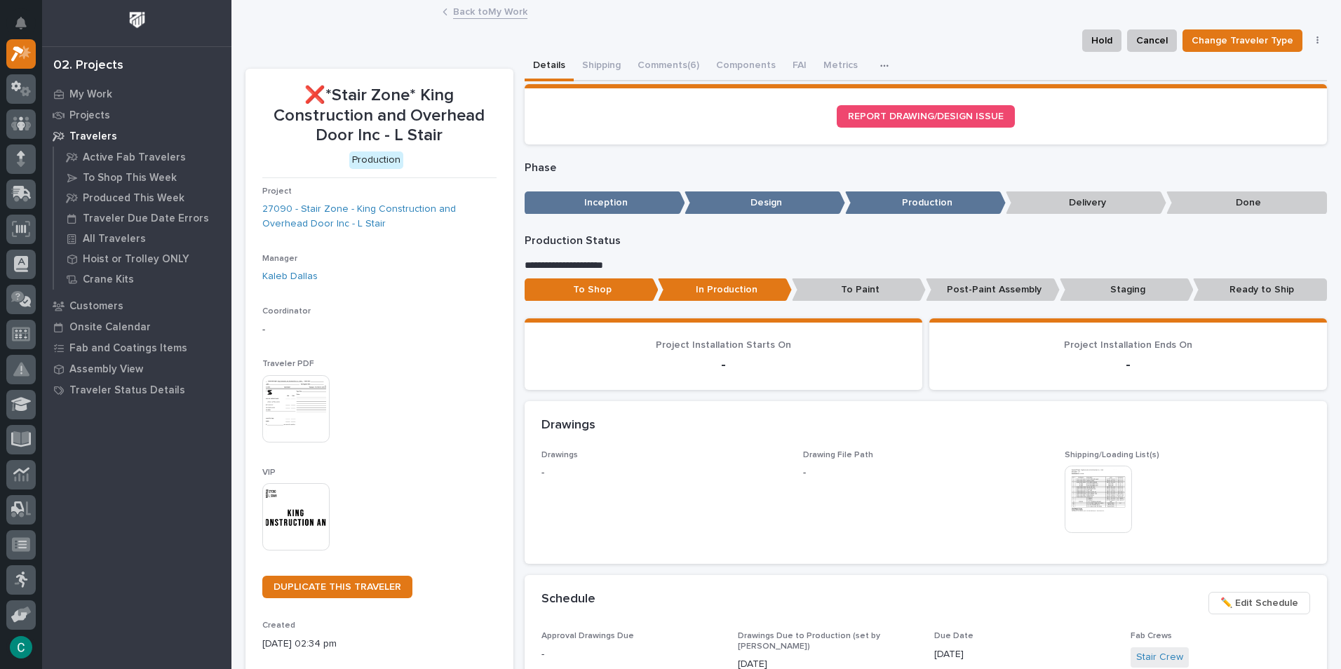
click at [478, 15] on link "Back to My Work" at bounding box center [490, 11] width 74 height 16
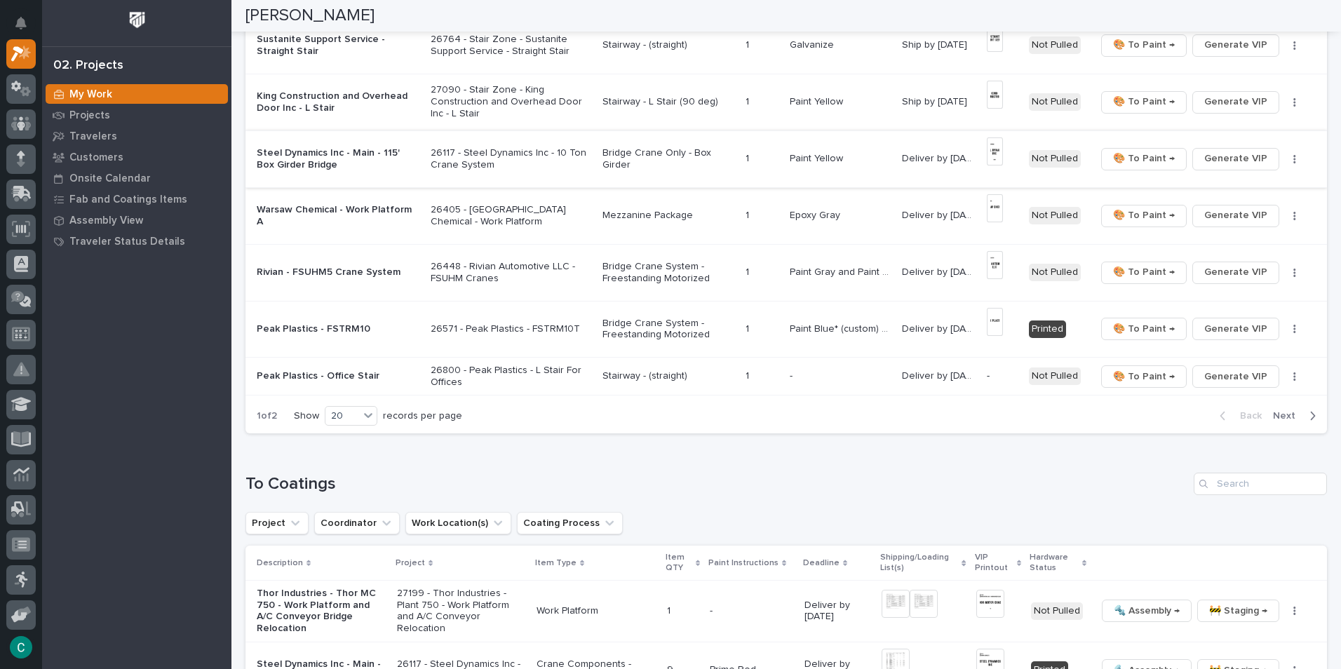
scroll to position [982, 0]
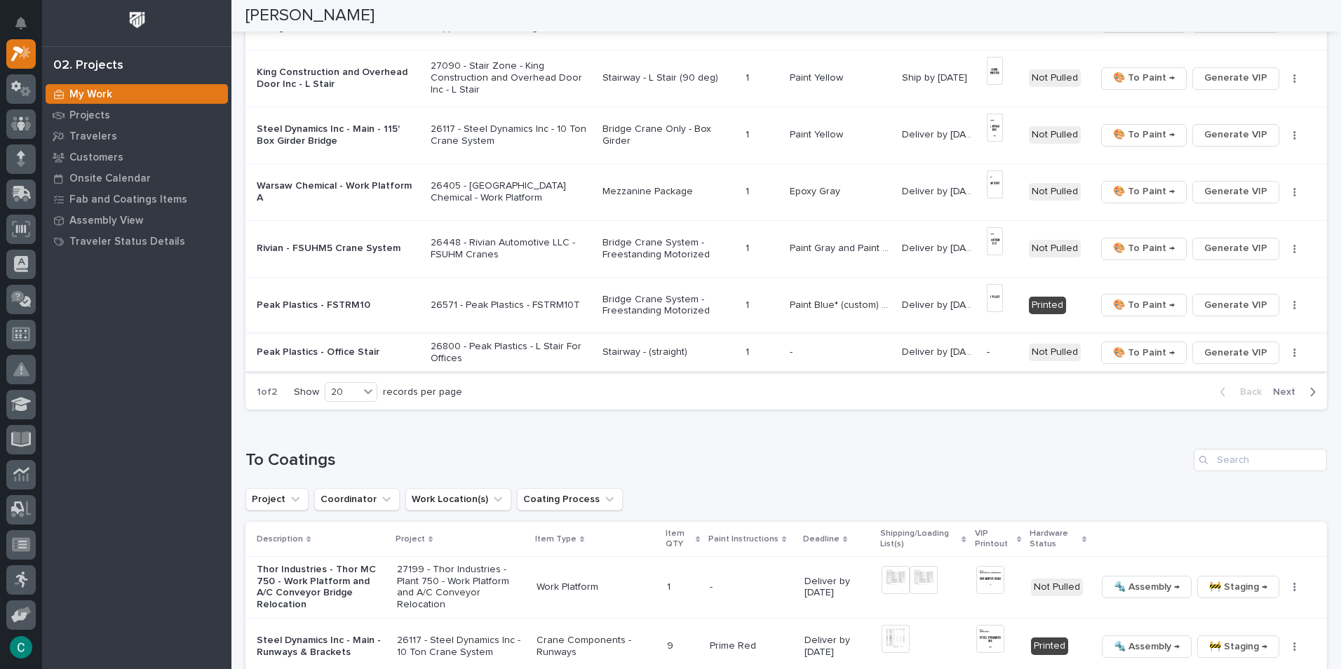
click at [1228, 351] on span "Generate VIP" at bounding box center [1235, 352] width 63 height 17
click at [635, 350] on p "Stairway - (straight)" at bounding box center [668, 352] width 132 height 12
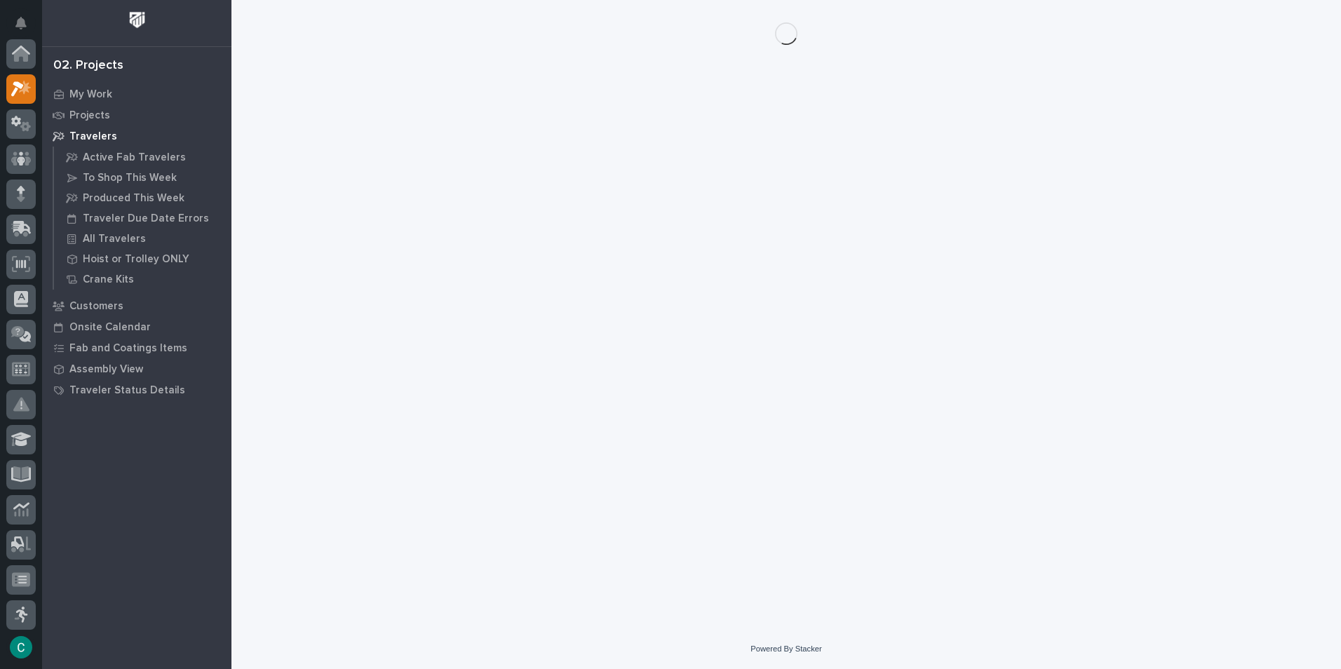
scroll to position [35, 0]
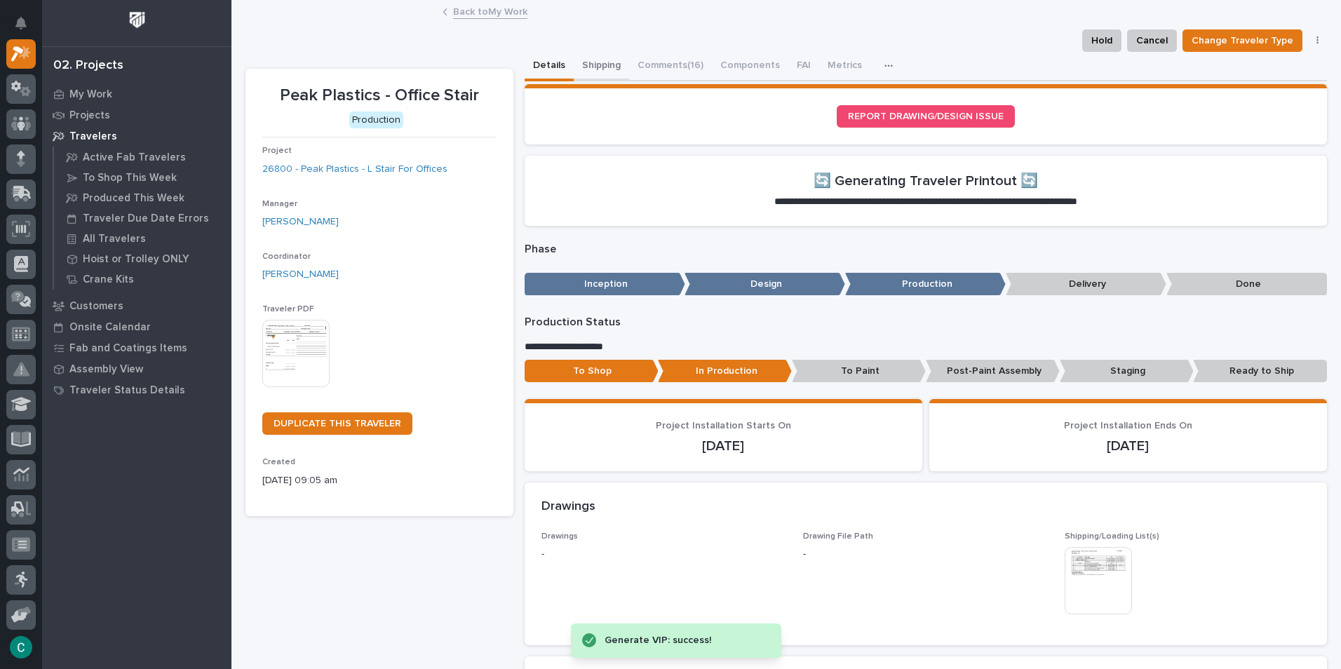
click at [576, 62] on button "Shipping" at bounding box center [601, 66] width 55 height 29
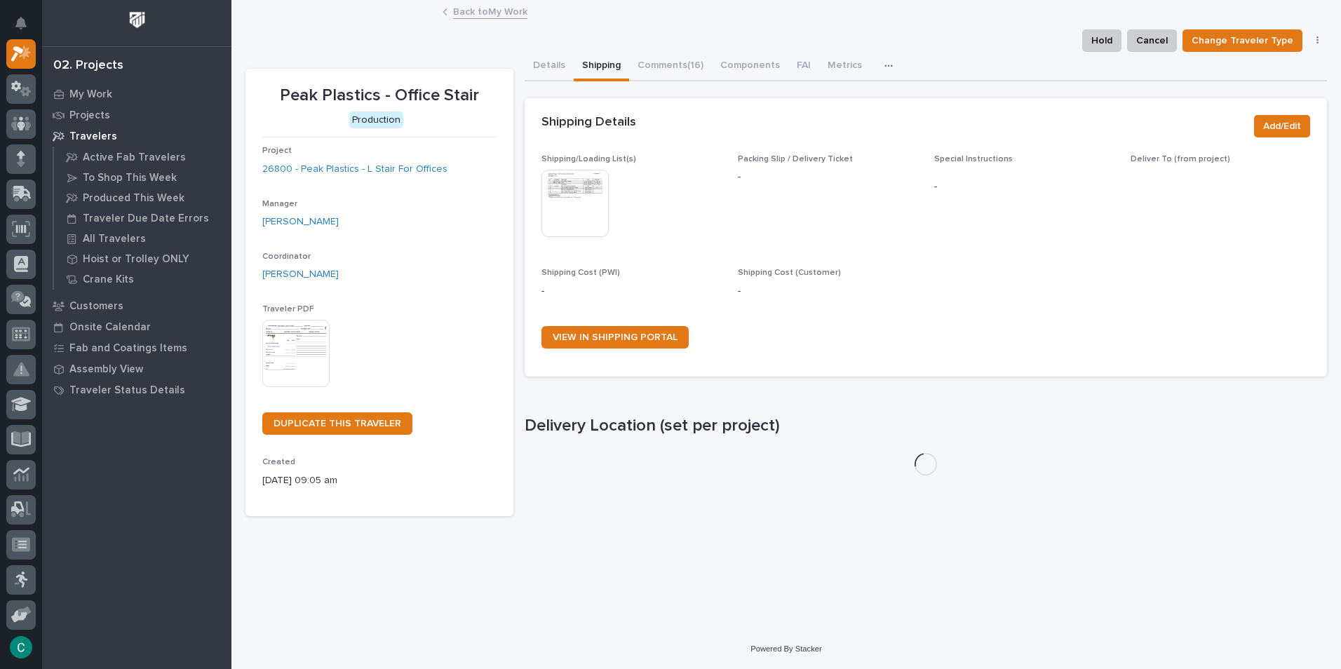
click at [567, 182] on img at bounding box center [574, 203] width 67 height 67
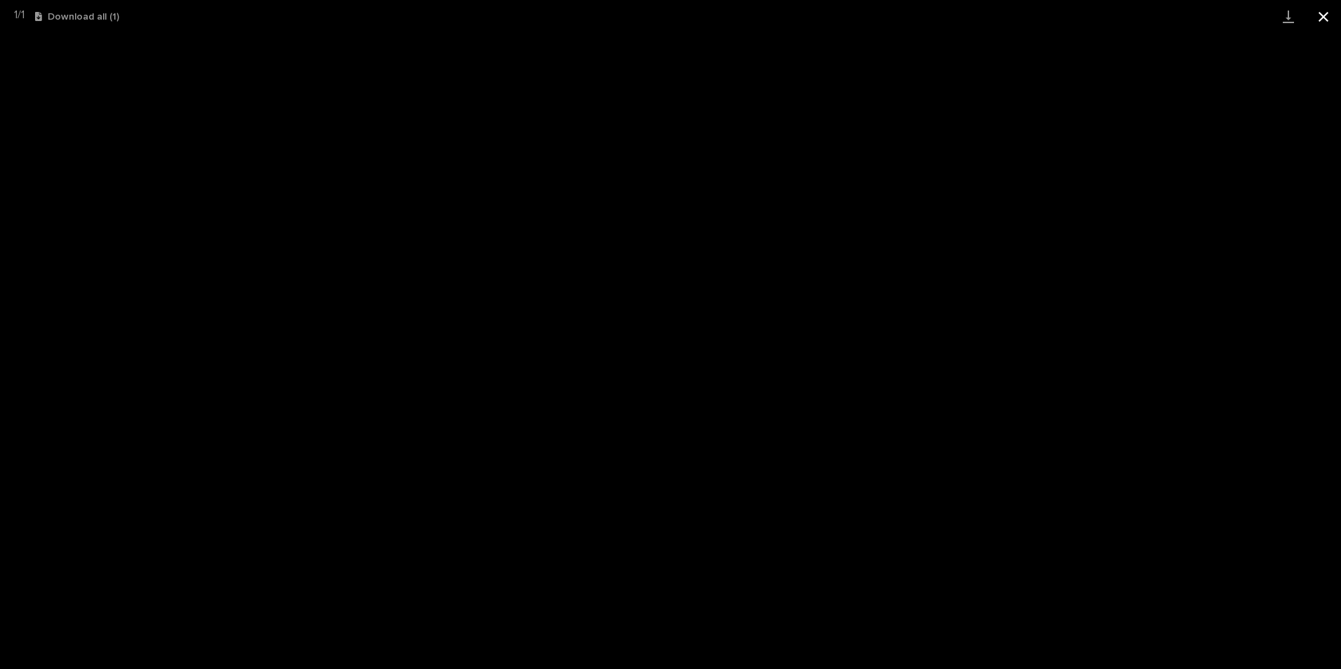
click at [1323, 13] on button "Close gallery" at bounding box center [1323, 16] width 35 height 33
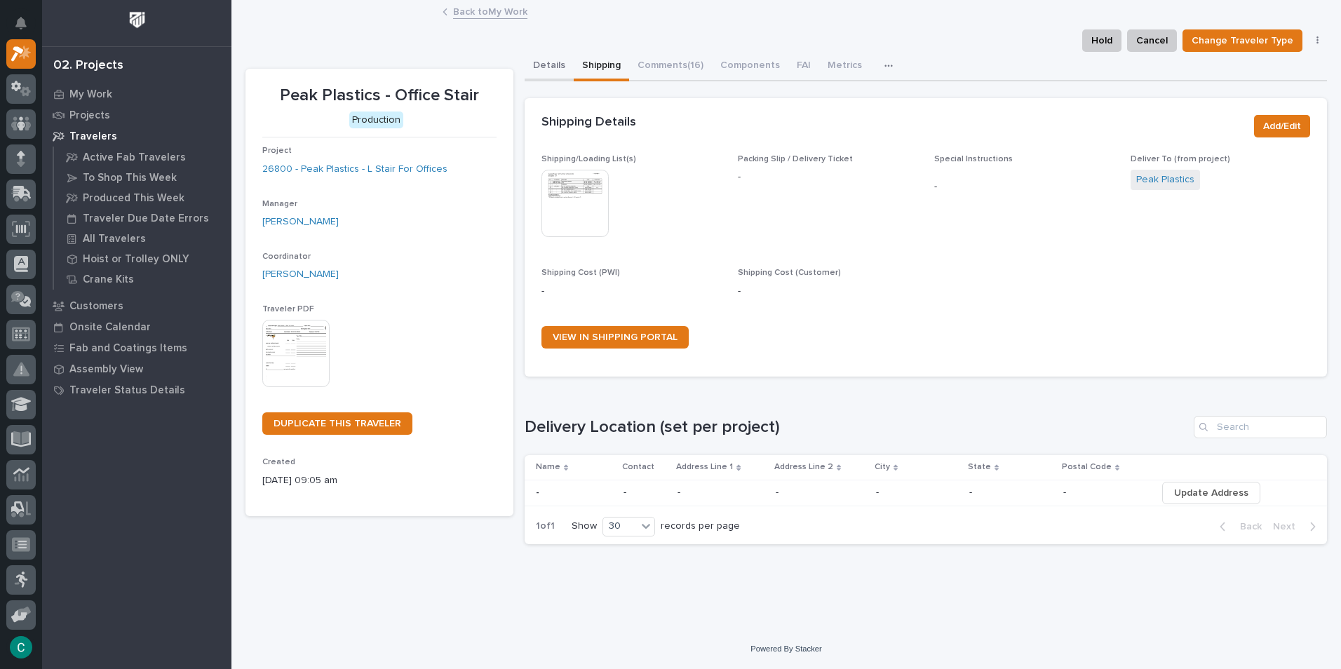
click at [553, 67] on button "Details" at bounding box center [549, 66] width 49 height 29
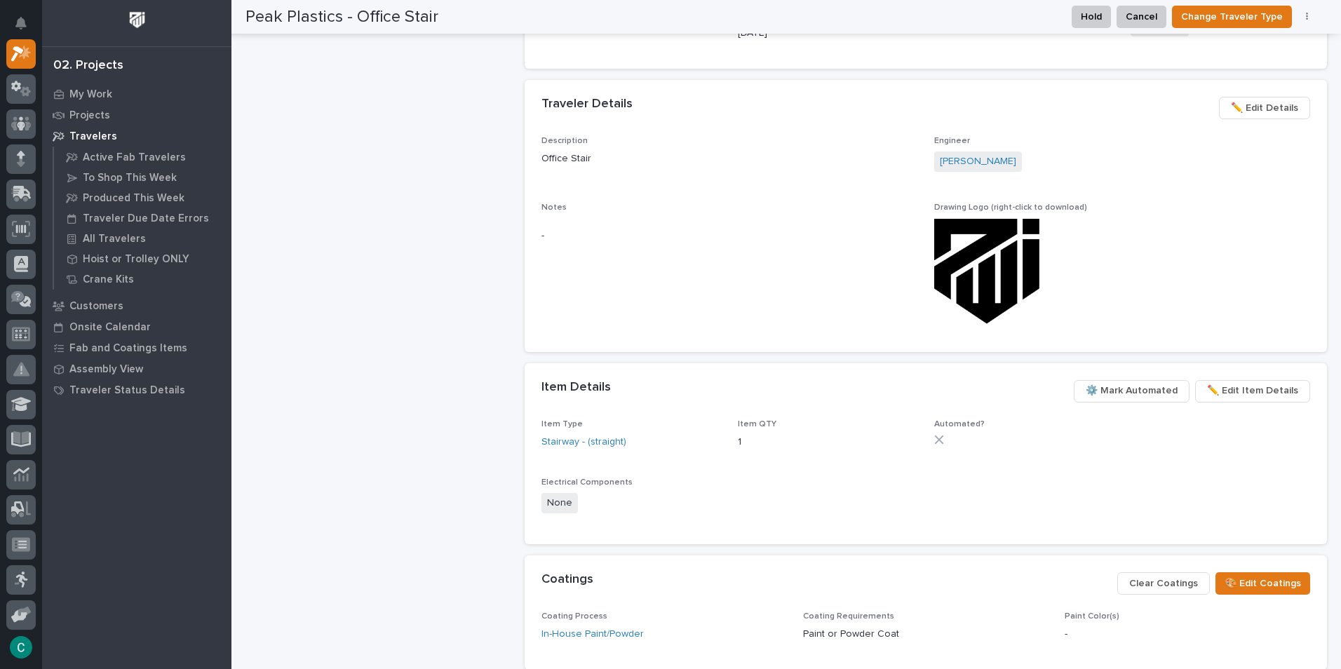
scroll to position [844, 0]
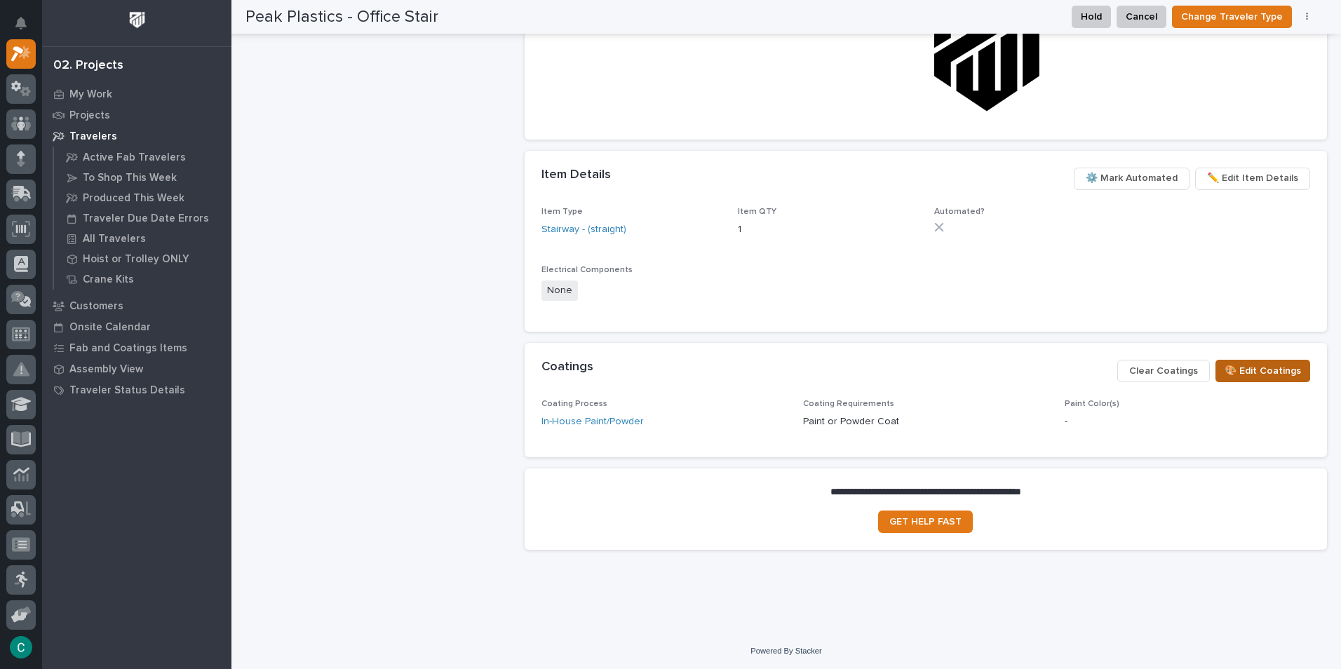
click at [1231, 364] on span "🎨 Edit Coatings" at bounding box center [1262, 371] width 76 height 17
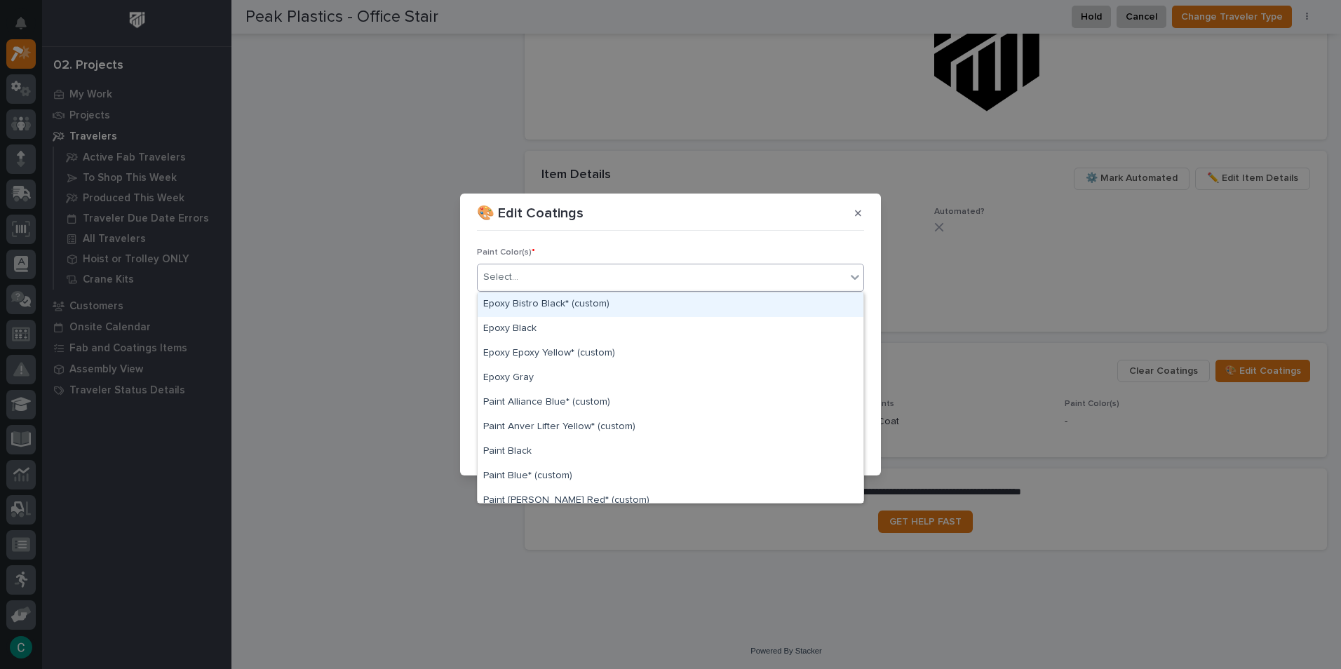
click at [626, 280] on div "Select..." at bounding box center [662, 277] width 368 height 23
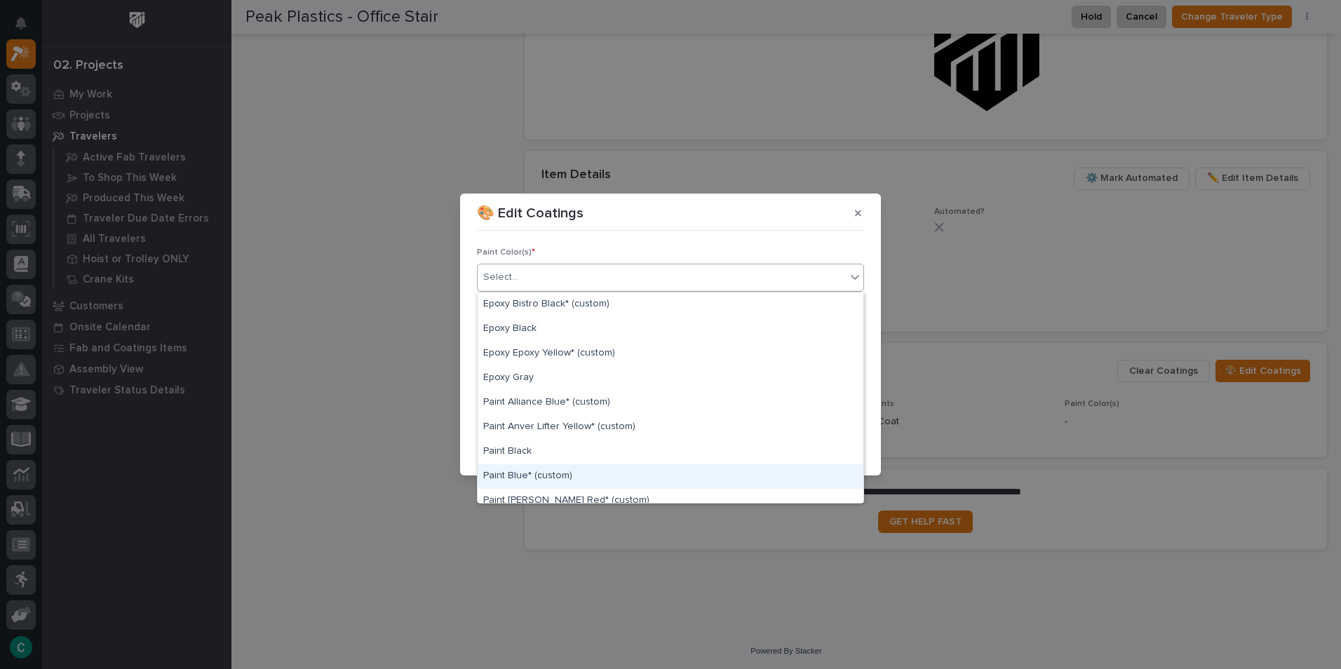
click at [604, 477] on div "Paint Blue* (custom)" at bounding box center [671, 476] width 386 height 25
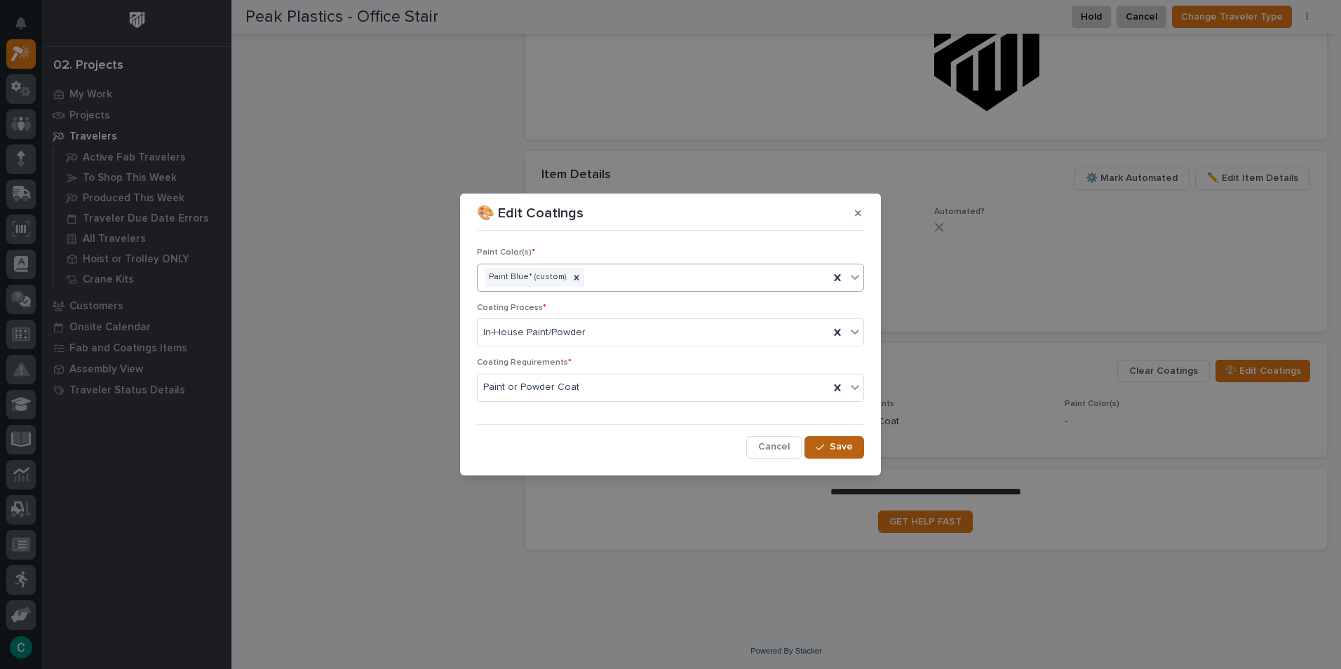
click at [820, 450] on icon "button" at bounding box center [820, 448] width 8 height 10
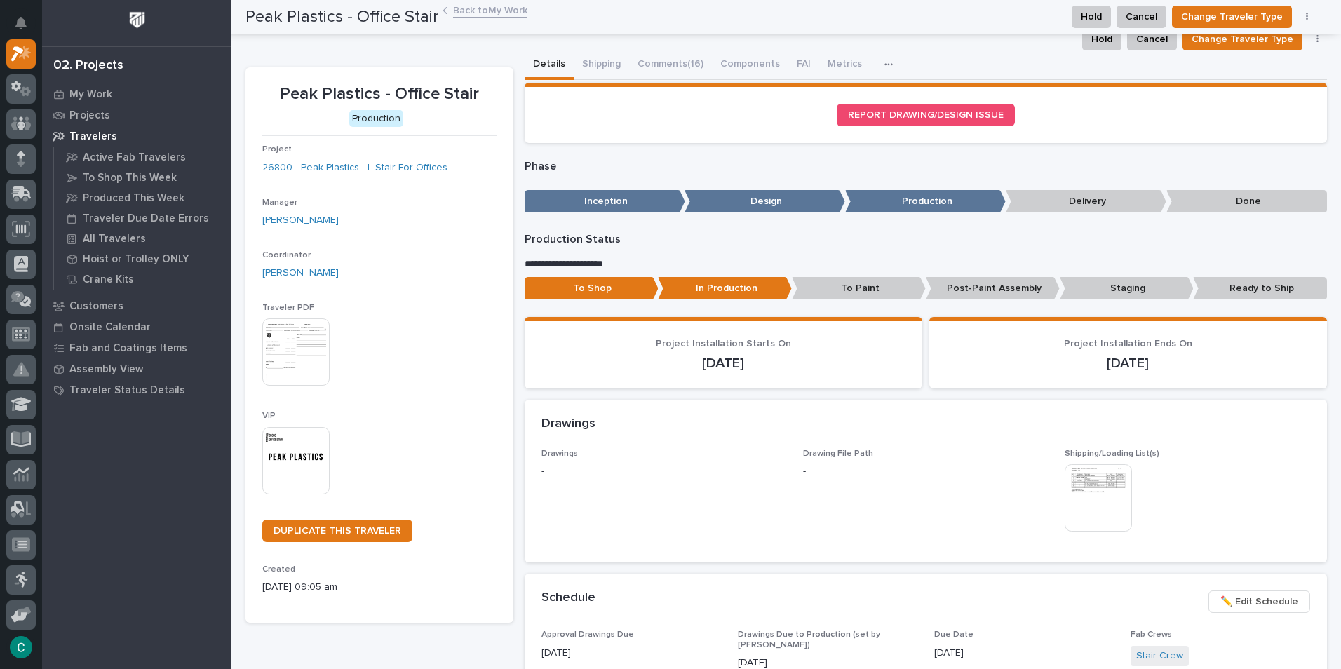
scroll to position [0, 0]
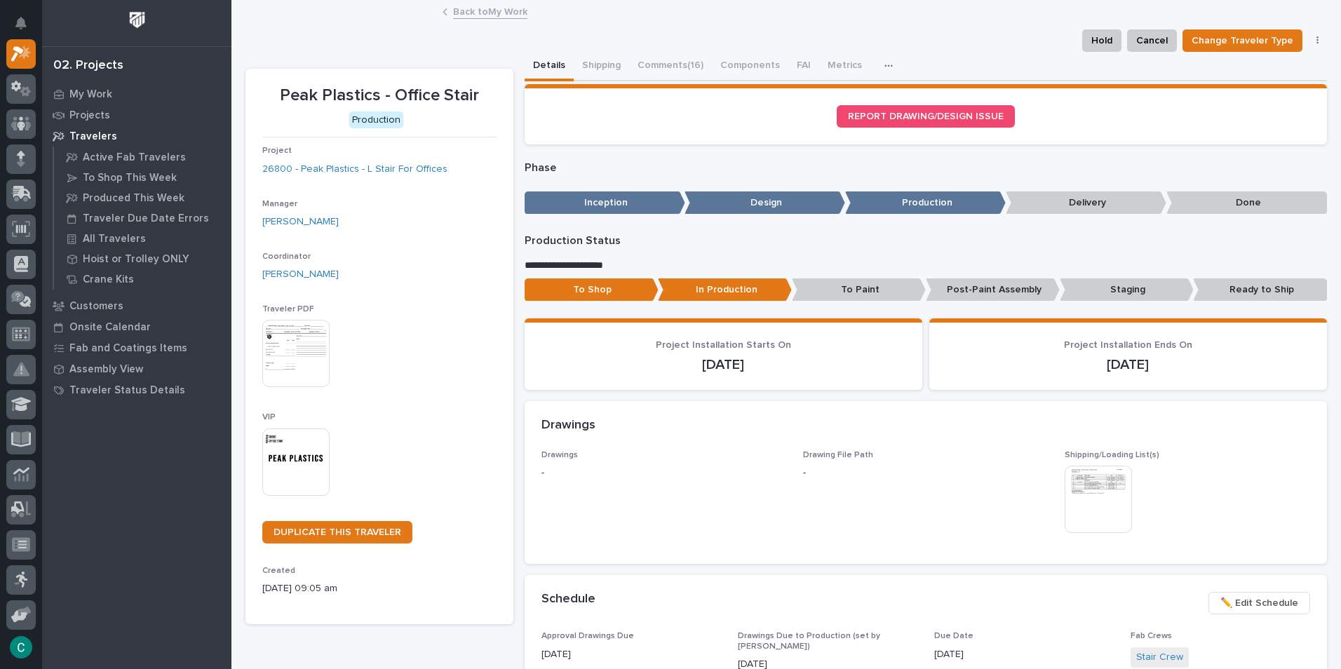
click at [499, 6] on link "Back to My Work" at bounding box center [490, 11] width 74 height 16
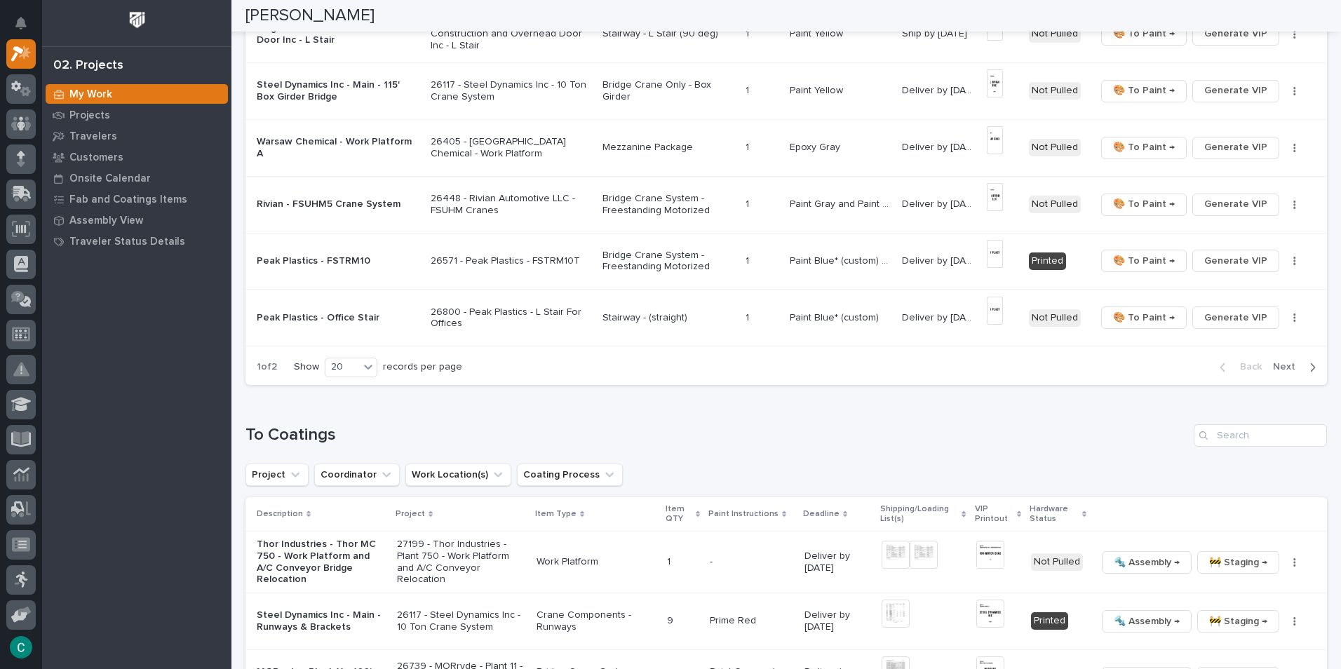
scroll to position [1052, 0]
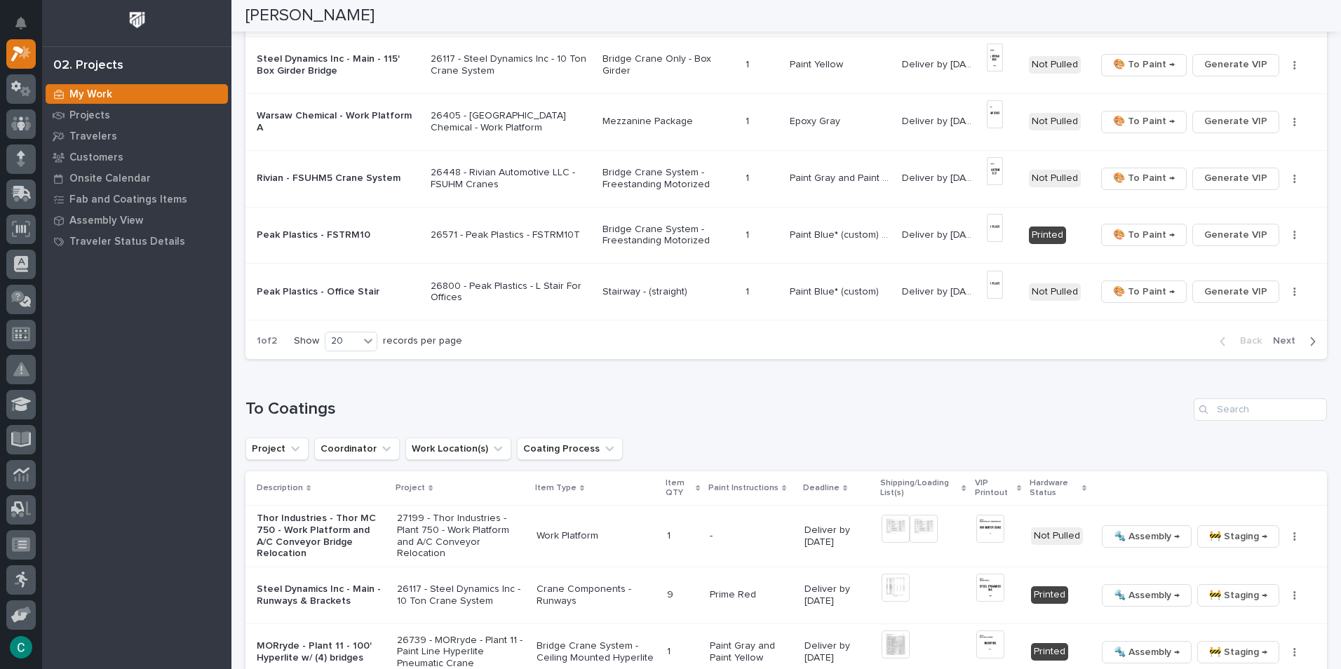
click at [1273, 342] on span "Next" at bounding box center [1288, 341] width 31 height 13
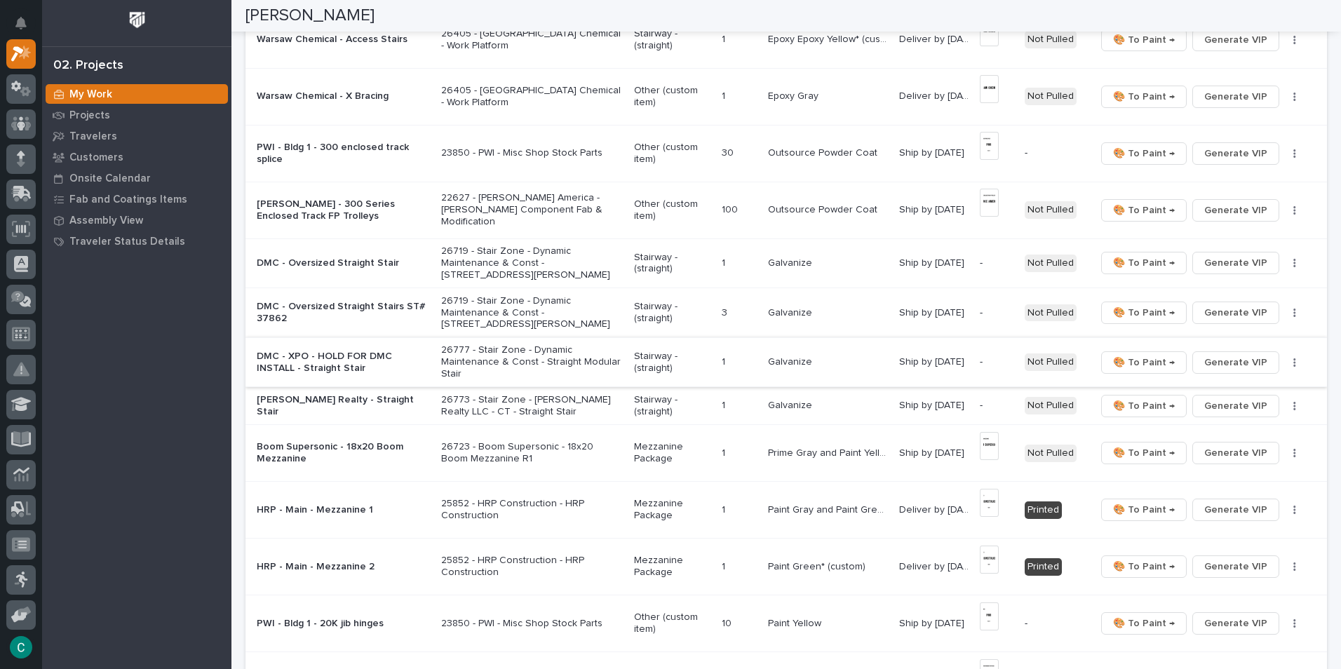
scroll to position [421, 0]
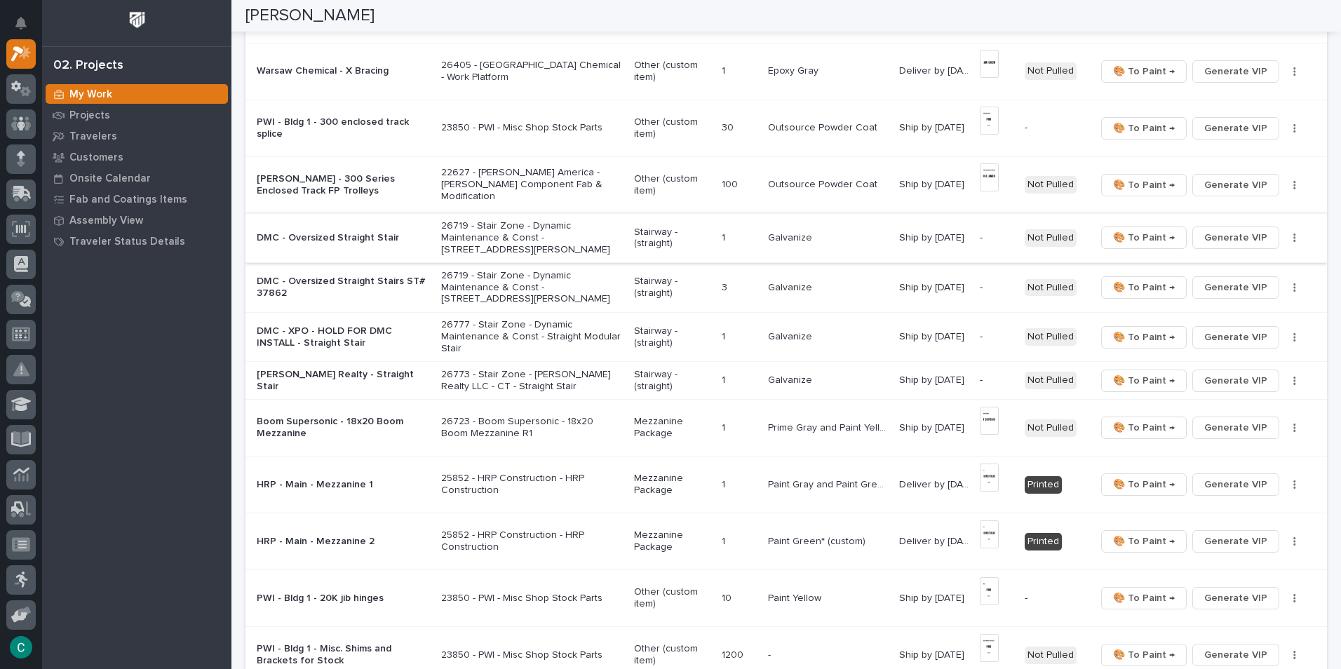
click at [1204, 235] on span "Generate VIP" at bounding box center [1235, 237] width 63 height 17
click at [1193, 285] on button "Generate VIP" at bounding box center [1235, 287] width 87 height 22
click at [1204, 335] on span "Generate VIP" at bounding box center [1235, 337] width 63 height 17
click at [1216, 379] on span "Generate VIP" at bounding box center [1235, 380] width 63 height 17
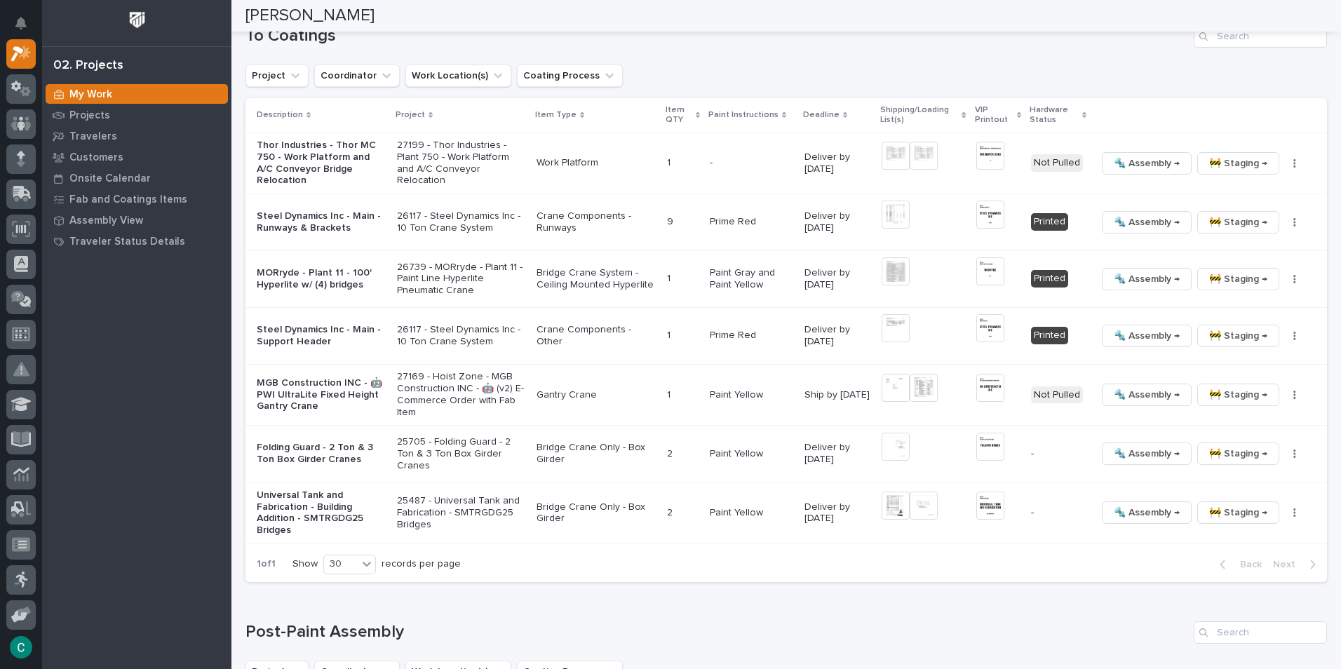
scroll to position [1285, 0]
